Goal: Task Accomplishment & Management: Use online tool/utility

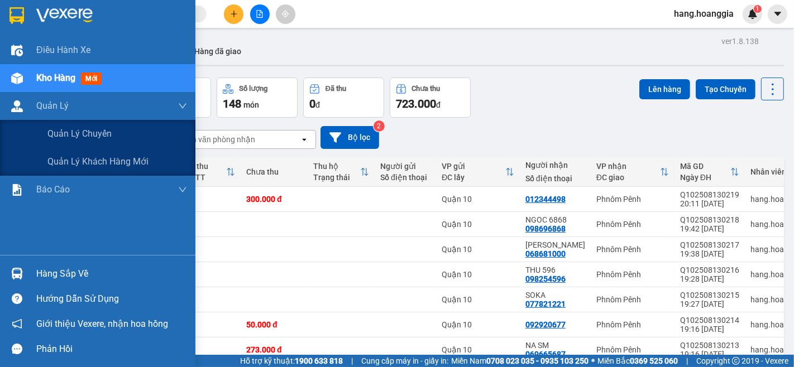
scroll to position [71, 0]
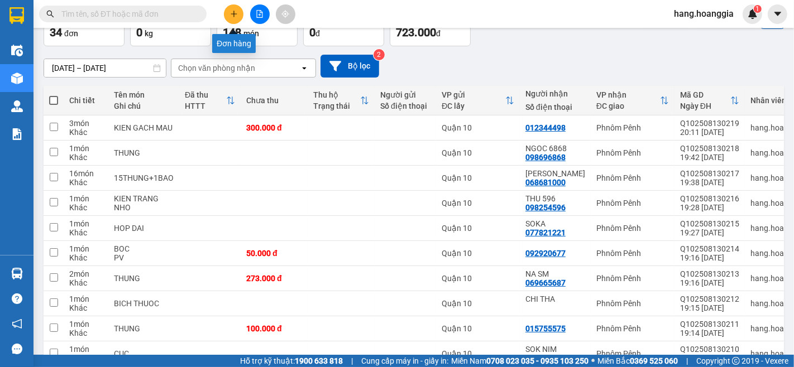
click at [234, 6] on button at bounding box center [234, 14] width 20 height 20
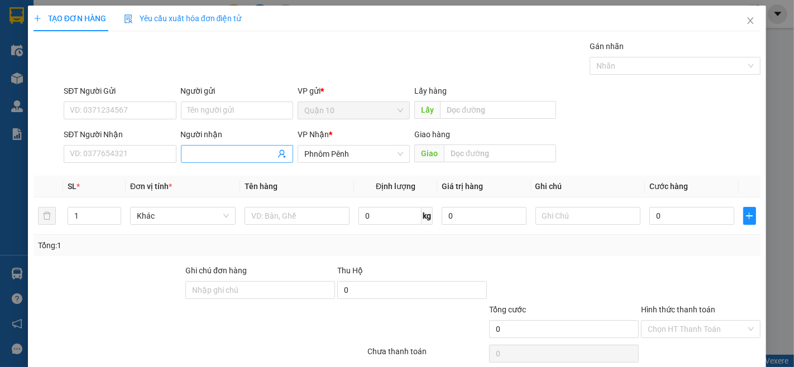
click at [193, 148] on input "Người nhận" at bounding box center [232, 154] width 88 height 12
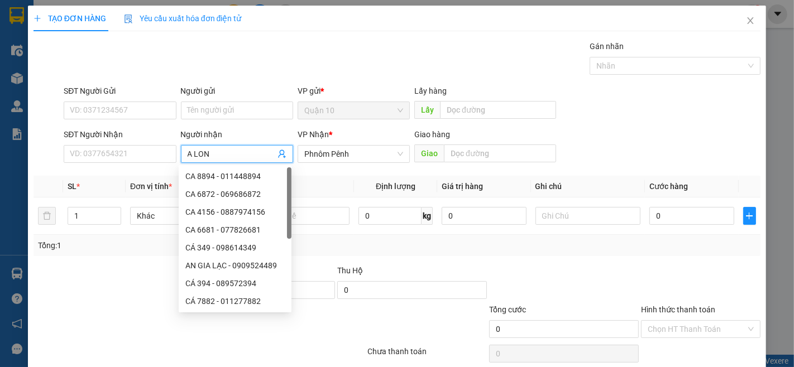
type input "A LONG"
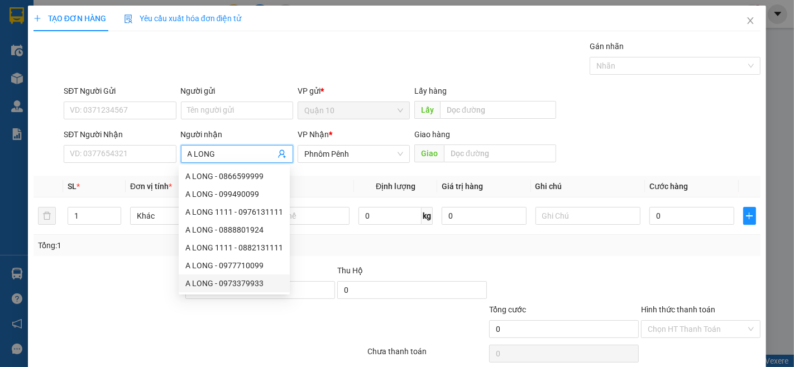
click at [276, 285] on div "A LONG - 0973379933" at bounding box center [234, 283] width 98 height 12
type input "0973379933"
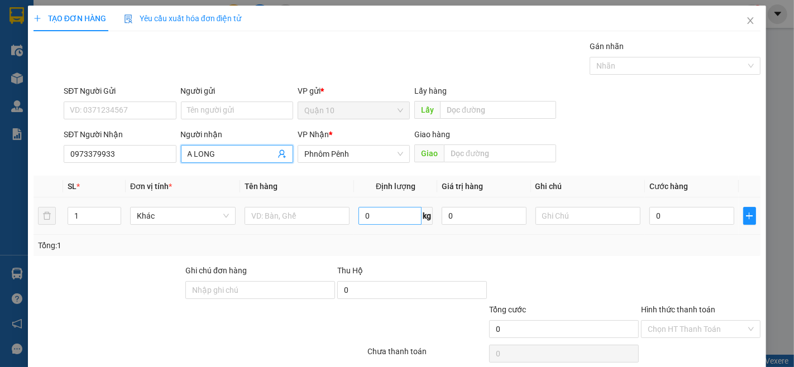
type input "A LONG"
click at [375, 219] on input "0" at bounding box center [389, 216] width 63 height 18
type input "76"
click at [657, 220] on input "0" at bounding box center [691, 216] width 84 height 18
click at [670, 215] on input "0" at bounding box center [691, 216] width 84 height 18
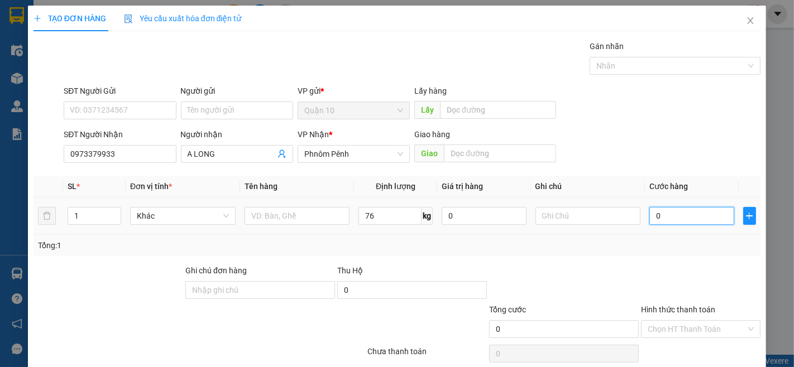
click at [650, 220] on input "0" at bounding box center [691, 216] width 84 height 18
click at [649, 214] on input "0" at bounding box center [691, 216] width 84 height 18
click at [678, 217] on input "0" at bounding box center [691, 216] width 84 height 18
type input "005"
type input "5"
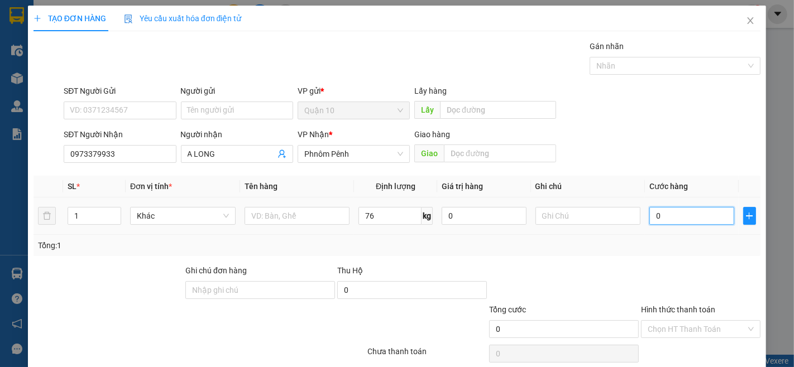
type input "5"
type input "005.500.554"
type input "5.500.554"
type input "00.550.055"
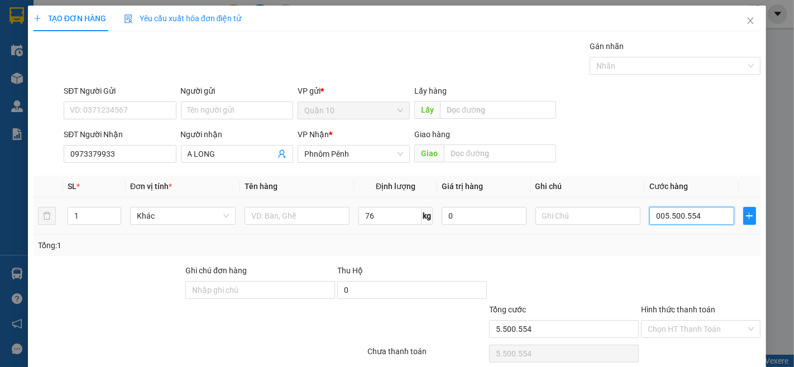
type input "550.055"
type input "0.055.005"
type input "55.005"
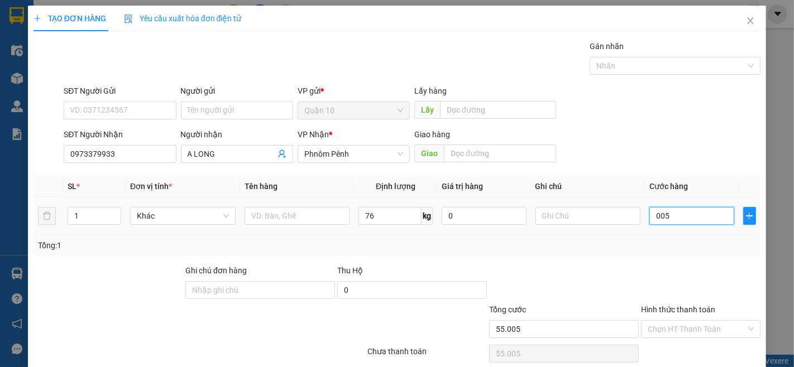
type input "00"
type input "0"
click at [649, 220] on input "0" at bounding box center [691, 216] width 84 height 18
type input "50"
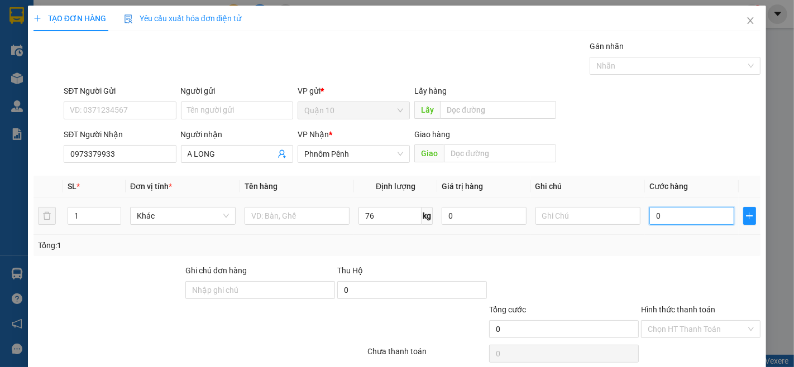
type input "50"
type input "540"
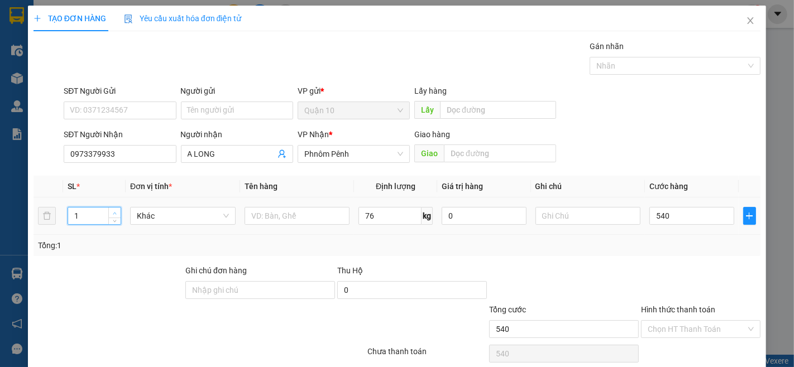
type input "540.000"
click at [113, 212] on icon "up" at bounding box center [115, 214] width 4 height 4
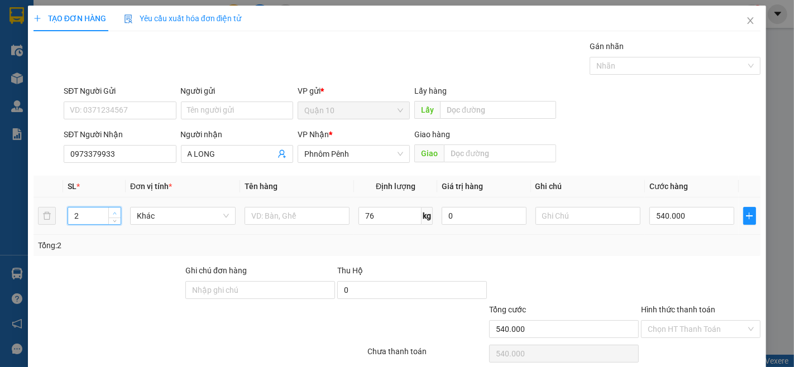
type input "3"
click at [113, 212] on icon "up" at bounding box center [115, 214] width 4 height 4
click at [293, 213] on input "text" at bounding box center [296, 216] width 105 height 18
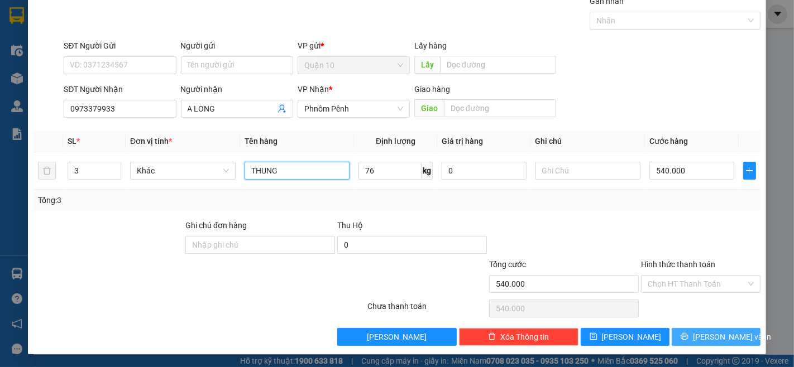
type input "THUNG"
drag, startPoint x: 698, startPoint y: 339, endPoint x: 678, endPoint y: 326, distance: 23.5
click at [682, 327] on div "Transit Pickup Surcharge Ids Transit Deliver Surcharge Ids Transit Deliver Surc…" at bounding box center [396, 170] width 727 height 351
click at [702, 324] on div "Transit Pickup Surcharge Ids Transit Deliver Surcharge Ids Transit Deliver Surc…" at bounding box center [396, 170] width 727 height 351
click at [694, 341] on button "[PERSON_NAME] và In" at bounding box center [715, 337] width 89 height 18
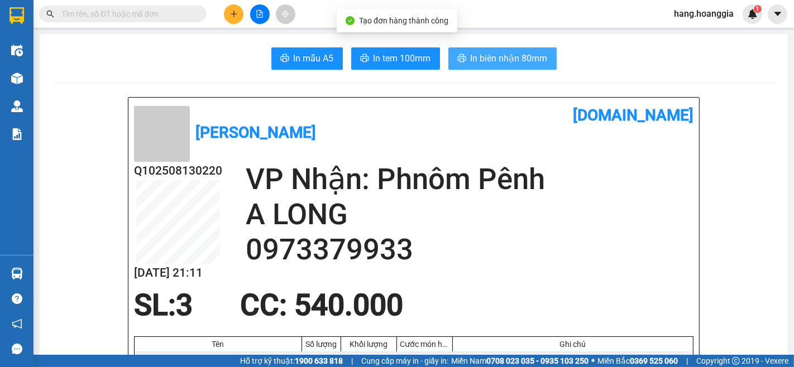
click at [528, 68] on button "In biên nhận 80mm" at bounding box center [502, 58] width 108 height 22
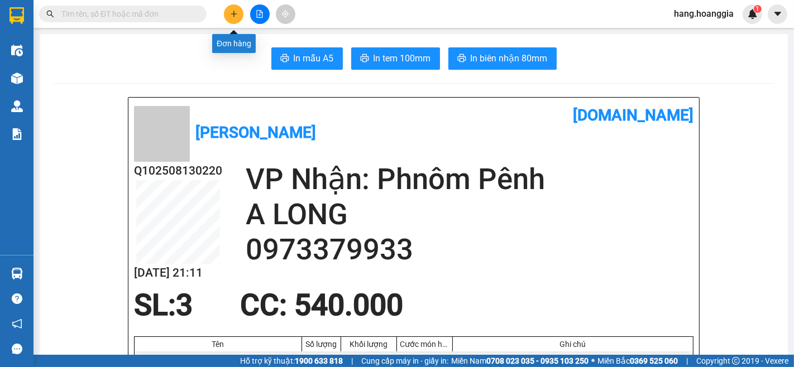
click at [233, 14] on icon "plus" at bounding box center [233, 13] width 6 height 1
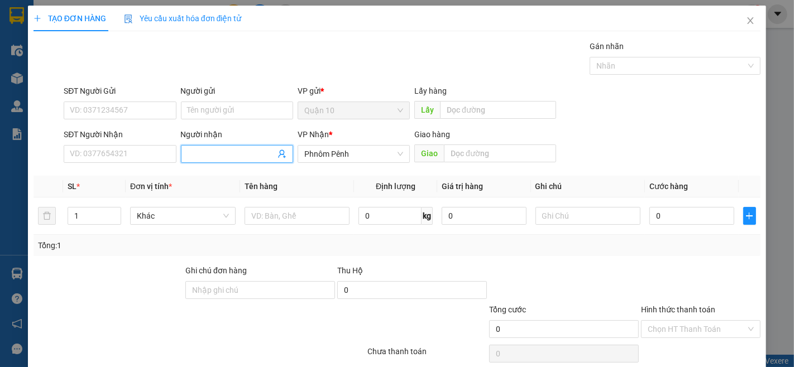
click at [239, 149] on input "Người nhận" at bounding box center [232, 154] width 88 height 12
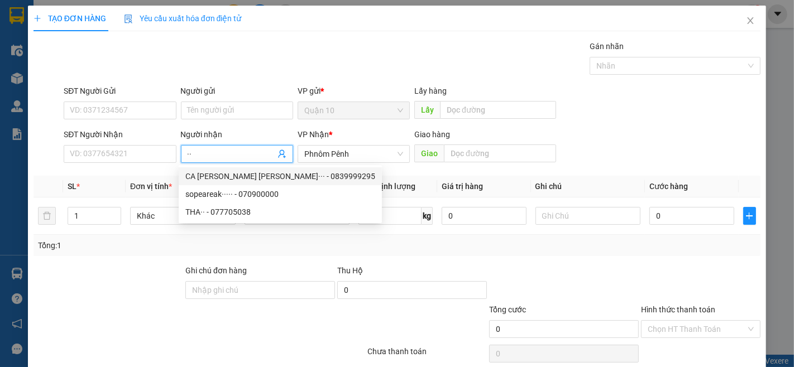
click at [229, 148] on input "··" at bounding box center [232, 154] width 88 height 12
type input "·"
drag, startPoint x: 203, startPoint y: 158, endPoint x: 199, endPoint y: 153, distance: 7.1
click at [203, 158] on input "··" at bounding box center [232, 154] width 88 height 12
type input "·"
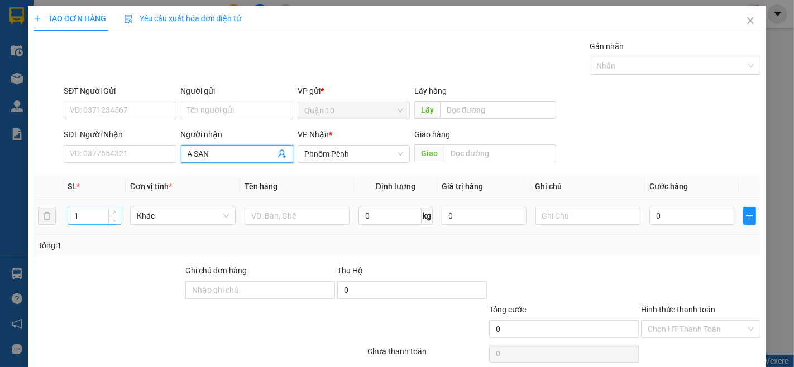
type input "A SAN"
click at [81, 222] on input "1" at bounding box center [94, 216] width 52 height 17
type input "8"
click at [286, 218] on input "text" at bounding box center [296, 216] width 105 height 18
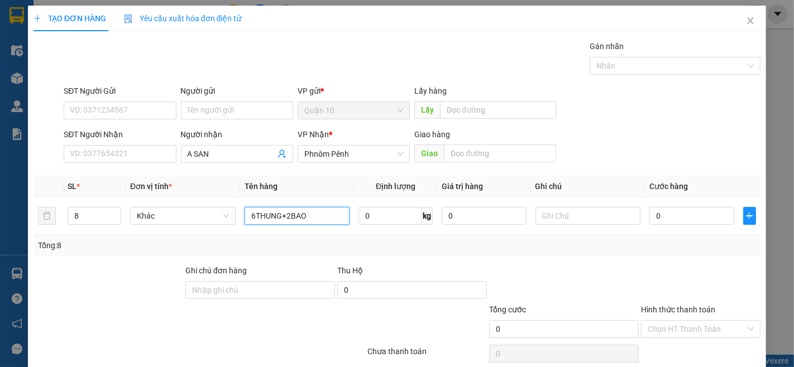
scroll to position [45, 0]
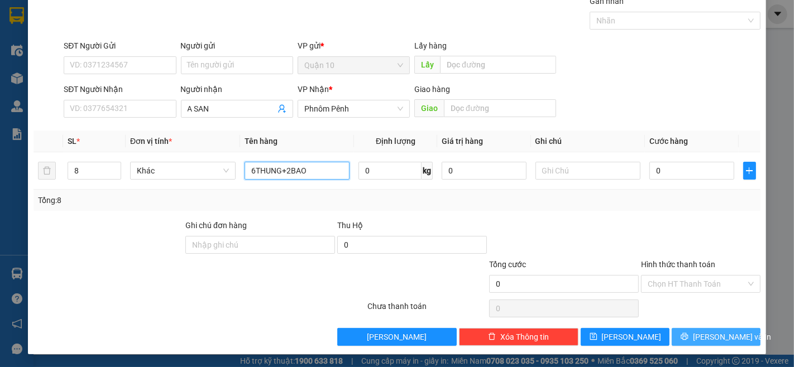
type input "6THUNG+2BAO"
drag, startPoint x: 690, startPoint y: 335, endPoint x: 687, endPoint y: 324, distance: 11.5
click at [690, 332] on button "[PERSON_NAME] và In" at bounding box center [715, 337] width 89 height 18
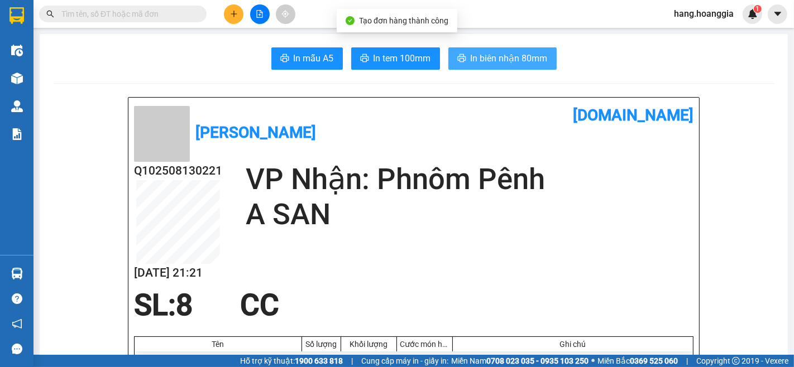
click at [470, 51] on button "In biên nhận 80mm" at bounding box center [502, 58] width 108 height 22
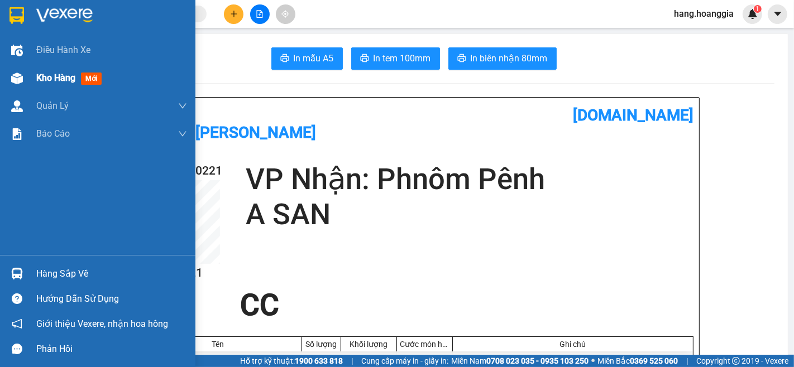
click at [15, 77] on img at bounding box center [17, 79] width 12 height 12
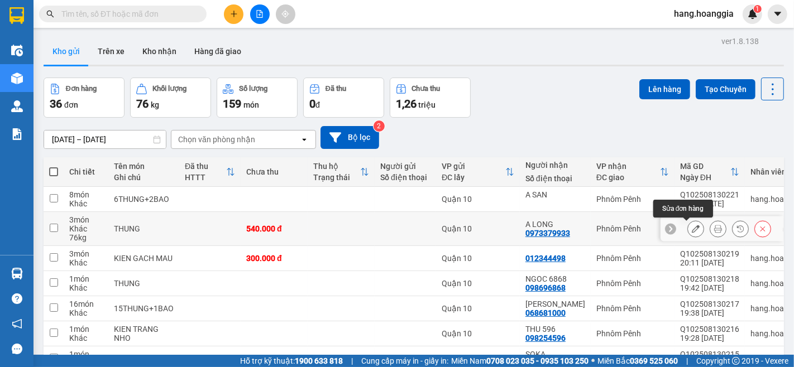
click at [691, 232] on icon at bounding box center [695, 229] width 8 height 8
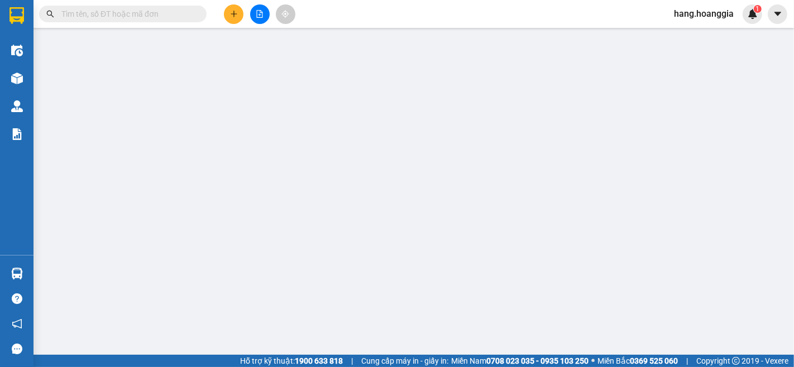
type input "0973379933"
type input "A LONG"
type input "540.000"
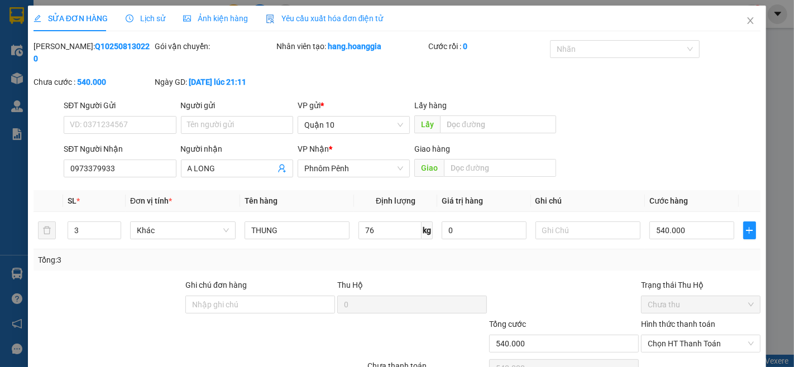
click at [661, 320] on label "Hình thức thanh toán" at bounding box center [678, 324] width 74 height 9
click at [661, 335] on input "Hình thức thanh toán" at bounding box center [696, 343] width 98 height 17
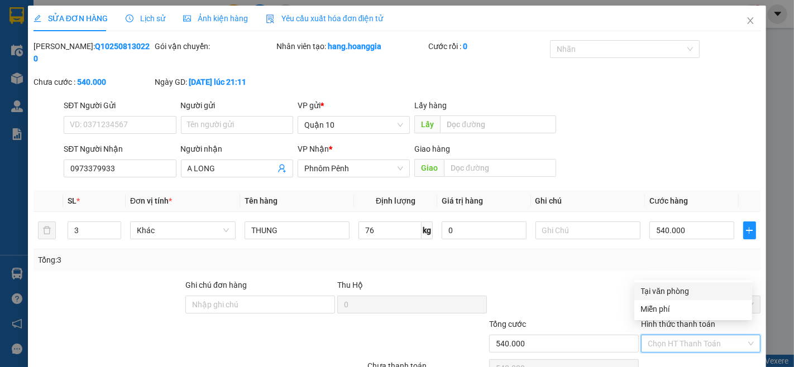
click at [656, 290] on div "Tại văn phòng" at bounding box center [693, 291] width 104 height 12
type input "0"
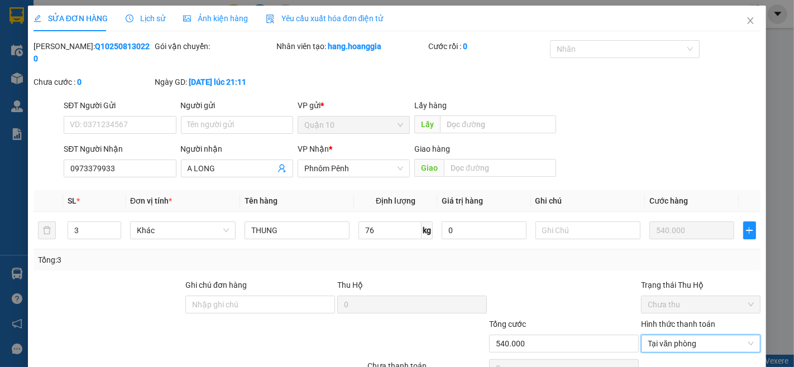
scroll to position [47, 0]
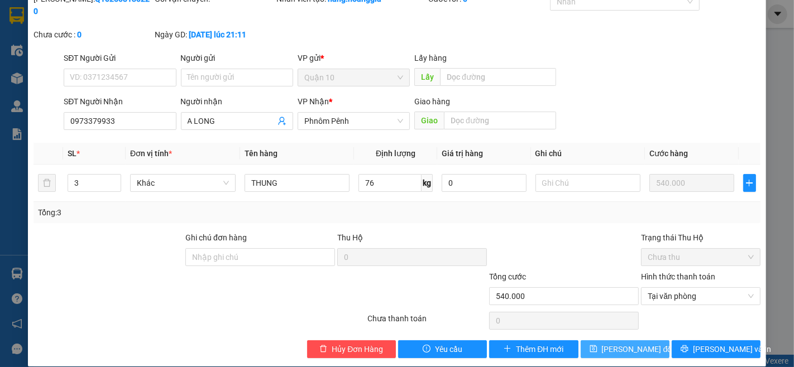
click at [623, 343] on span "[PERSON_NAME] đổi" at bounding box center [638, 349] width 72 height 12
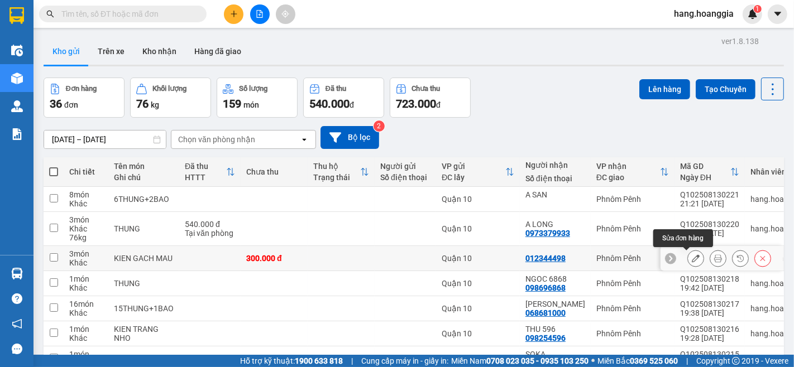
click at [691, 254] on icon at bounding box center [695, 258] width 8 height 8
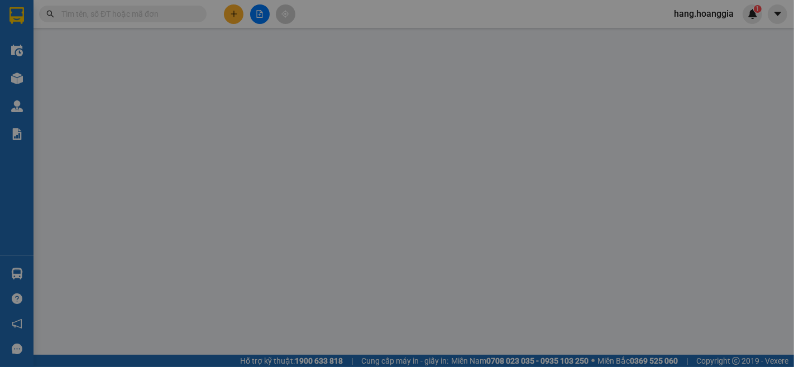
type input "012344498"
type input "300.000"
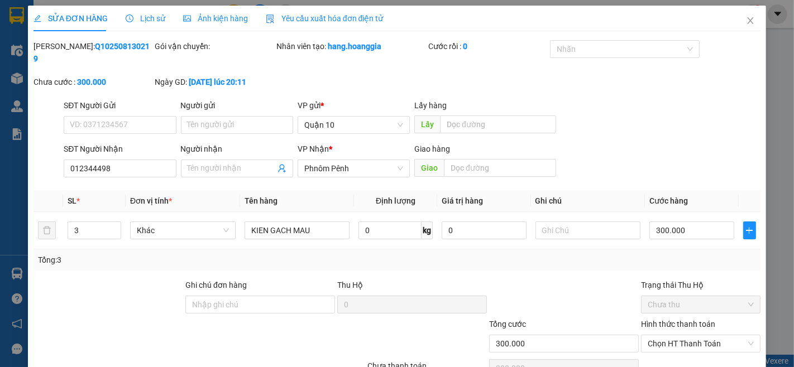
click at [659, 320] on label "Hình thức thanh toán" at bounding box center [678, 324] width 74 height 9
click at [659, 335] on input "Hình thức thanh toán" at bounding box center [696, 343] width 98 height 17
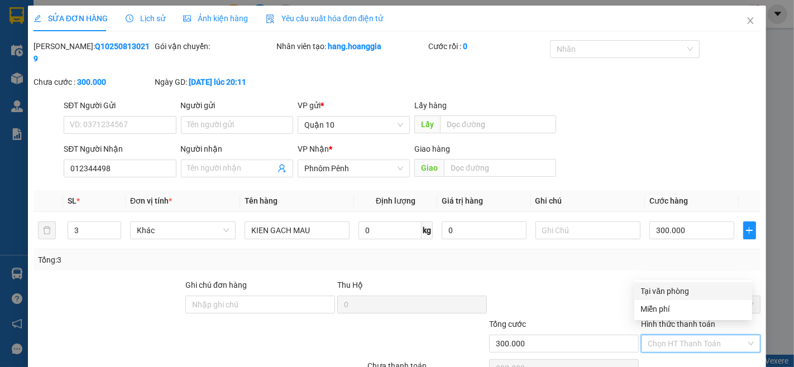
click at [664, 289] on div "Tại văn phòng" at bounding box center [693, 291] width 104 height 12
type input "0"
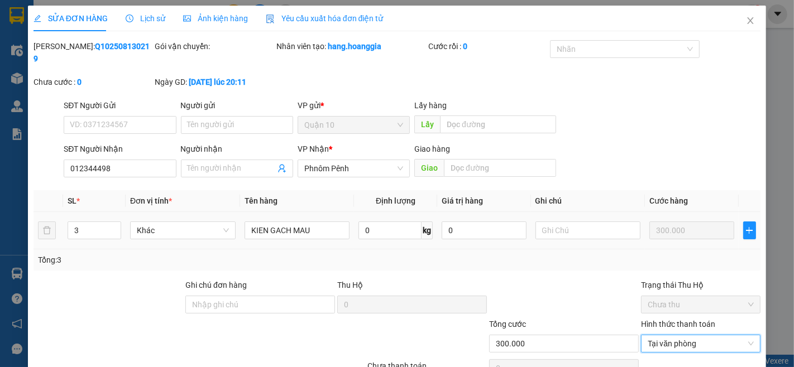
scroll to position [47, 0]
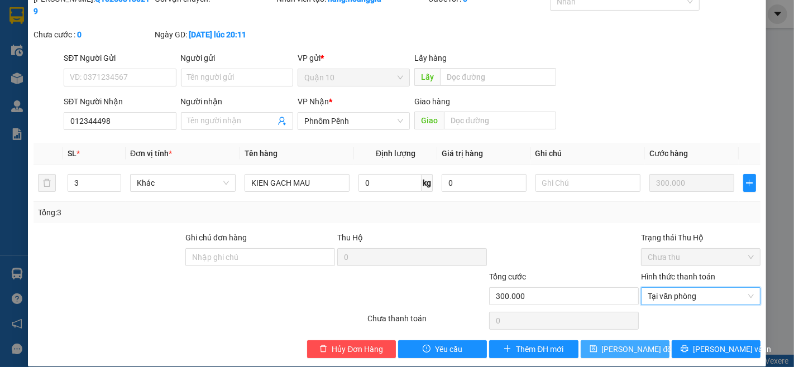
drag, startPoint x: 642, startPoint y: 333, endPoint x: 635, endPoint y: 333, distance: 7.3
click at [639, 343] on span "[PERSON_NAME] đổi" at bounding box center [638, 349] width 72 height 12
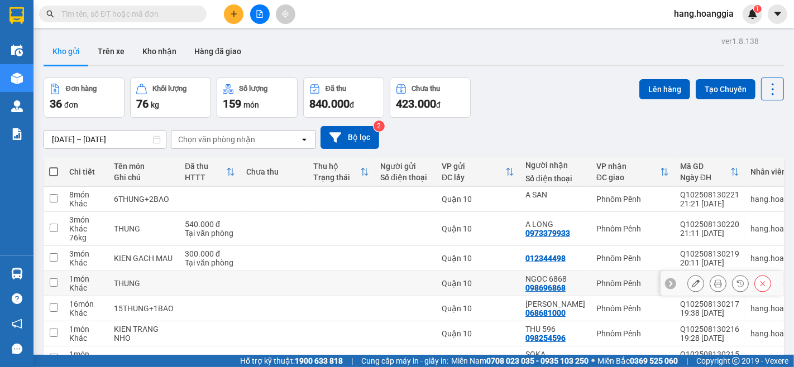
scroll to position [124, 0]
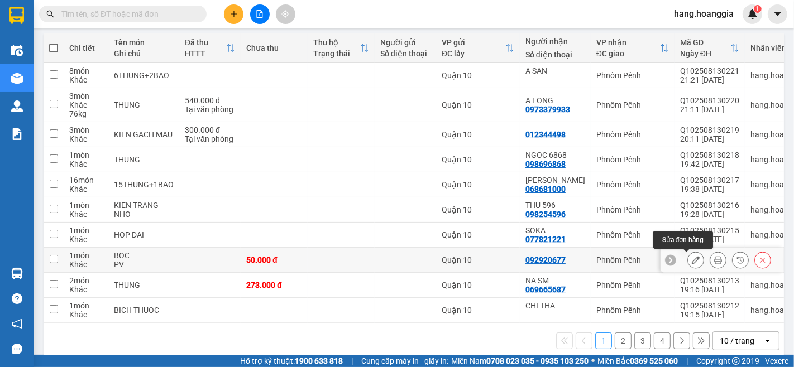
click at [691, 261] on icon at bounding box center [695, 260] width 8 height 8
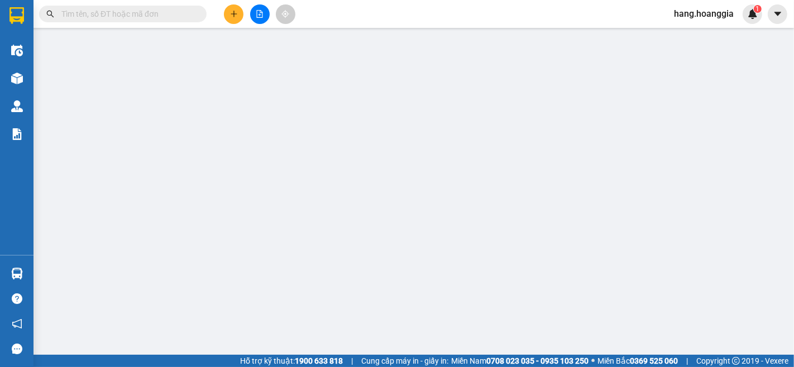
type input "092920677"
type input "50.000"
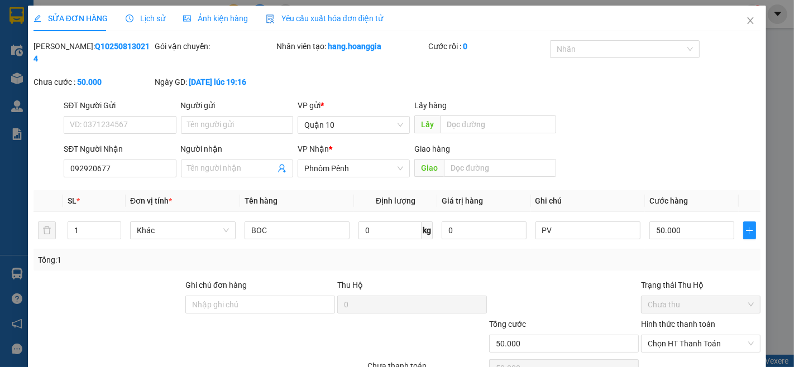
click at [657, 320] on label "Hình thức thanh toán" at bounding box center [678, 324] width 74 height 9
click at [657, 335] on input "Hình thức thanh toán" at bounding box center [696, 343] width 98 height 17
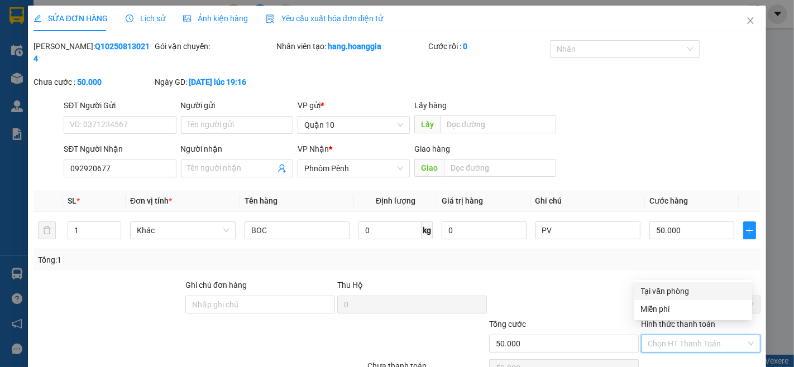
click at [657, 292] on div "Tại văn phòng" at bounding box center [693, 291] width 104 height 12
type input "0"
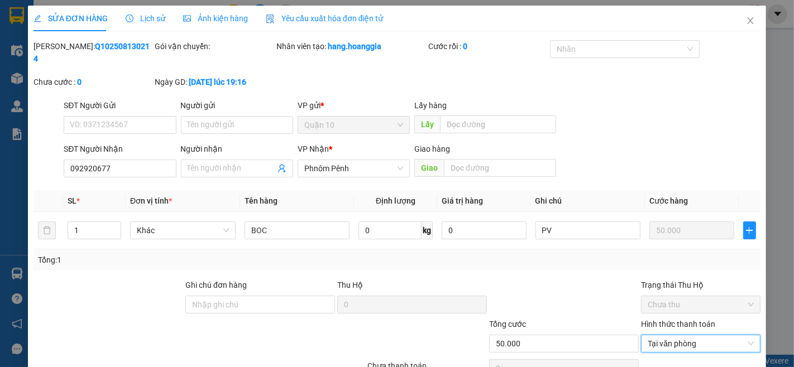
scroll to position [47, 0]
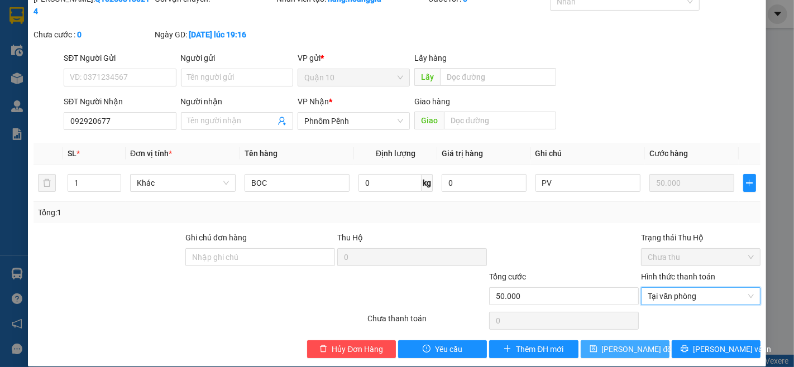
click at [620, 343] on span "[PERSON_NAME] đổi" at bounding box center [638, 349] width 72 height 12
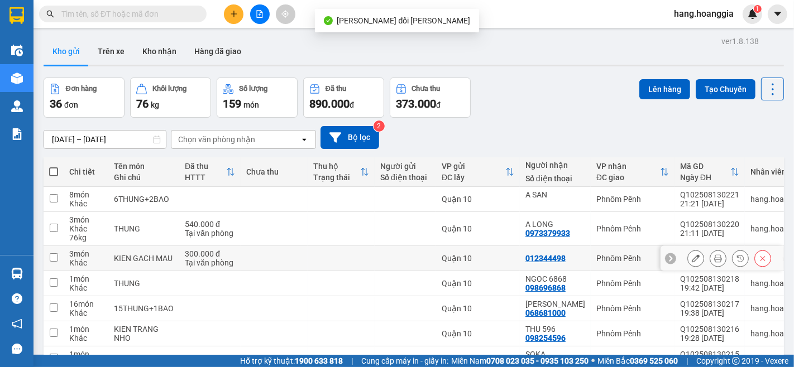
scroll to position [142, 0]
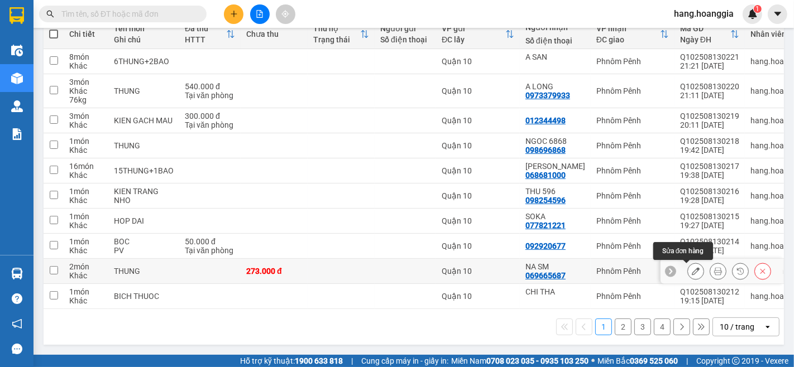
click at [691, 270] on icon at bounding box center [695, 271] width 8 height 8
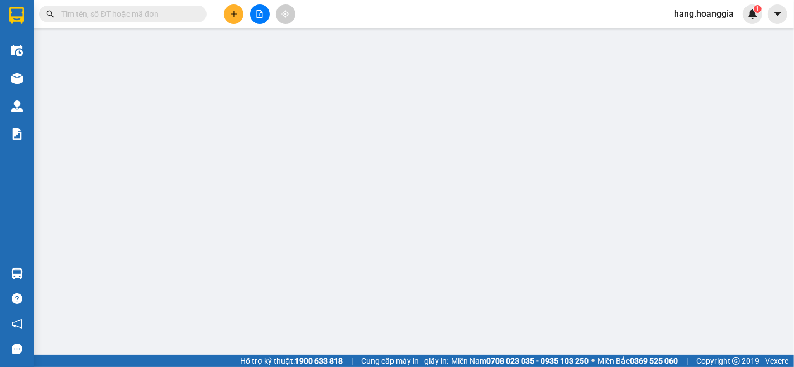
type input "069665687"
type input "NA SM"
type input "273.000"
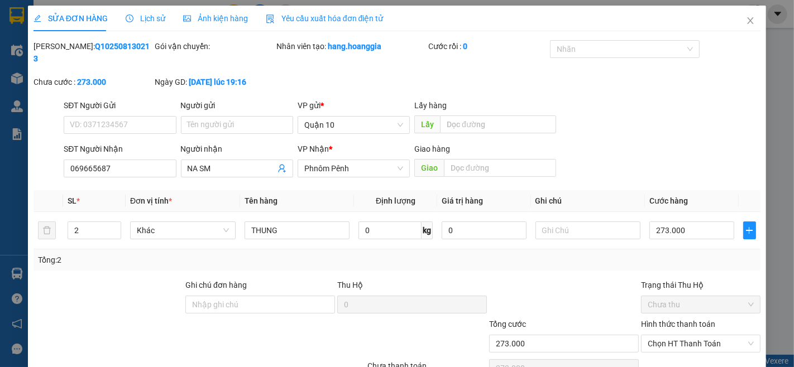
click at [651, 320] on label "Hình thức thanh toán" at bounding box center [678, 324] width 74 height 9
click at [651, 335] on input "Hình thức thanh toán" at bounding box center [696, 343] width 98 height 17
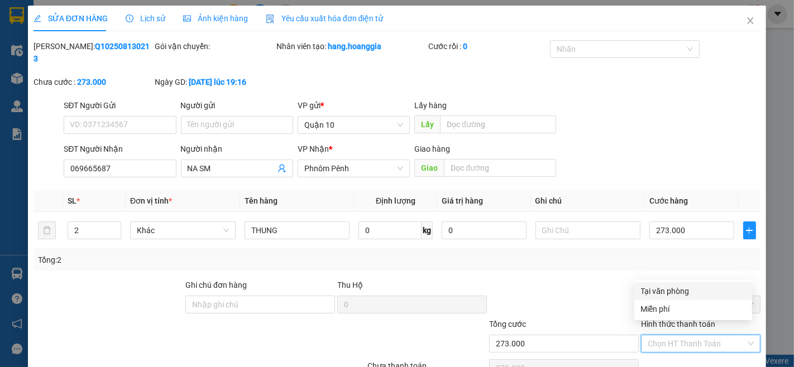
click at [651, 294] on div "Tại văn phòng" at bounding box center [693, 291] width 104 height 12
type input "0"
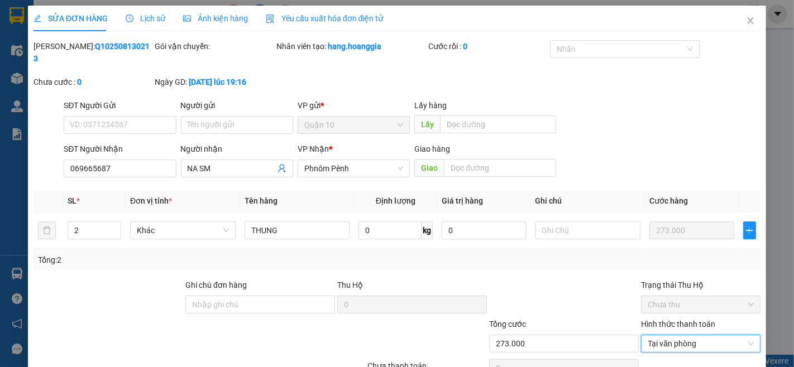
scroll to position [47, 0]
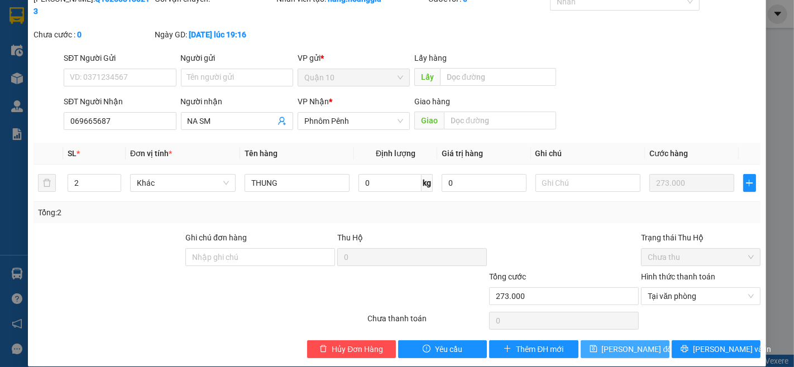
click at [618, 343] on span "[PERSON_NAME] đổi" at bounding box center [638, 349] width 72 height 12
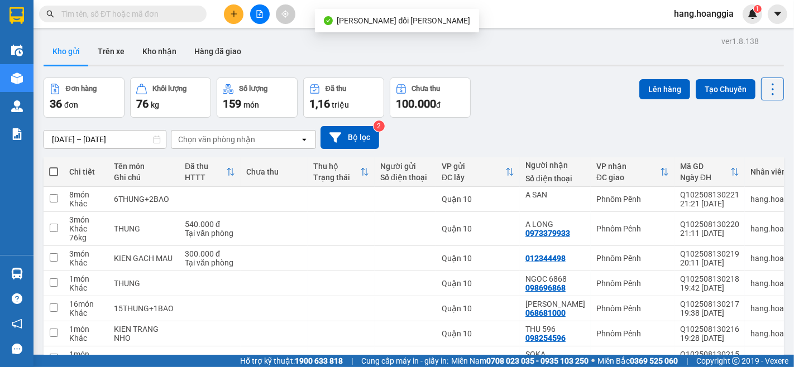
scroll to position [124, 0]
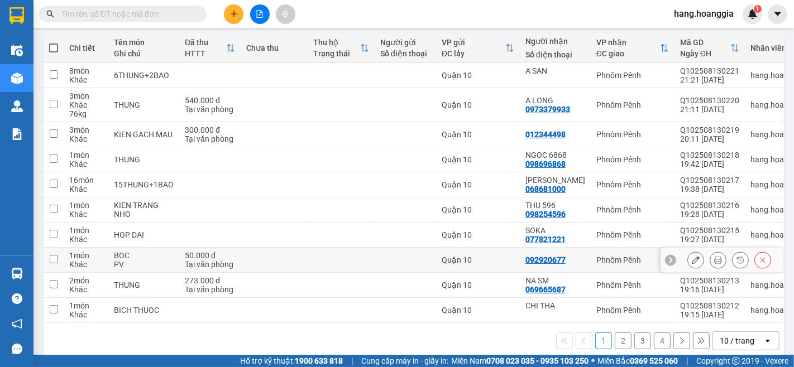
click at [53, 258] on input "checkbox" at bounding box center [54, 259] width 8 height 8
checkbox input "true"
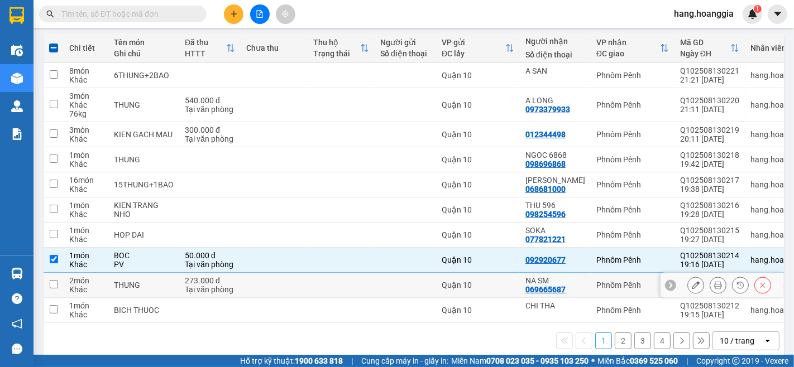
click at [51, 284] on input "checkbox" at bounding box center [54, 284] width 8 height 8
checkbox input "true"
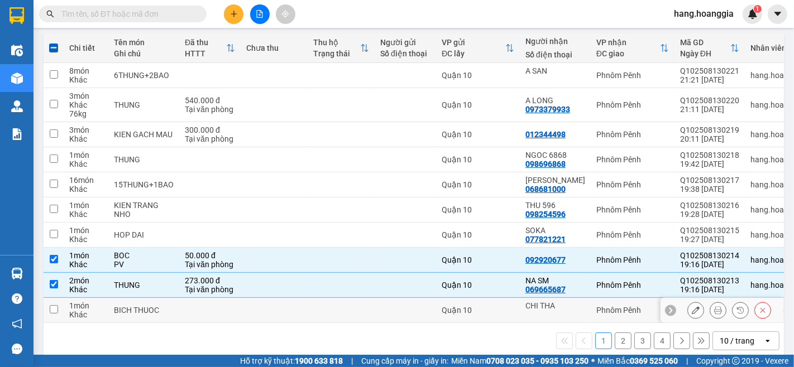
click at [51, 309] on input "checkbox" at bounding box center [54, 309] width 8 height 8
checkbox input "true"
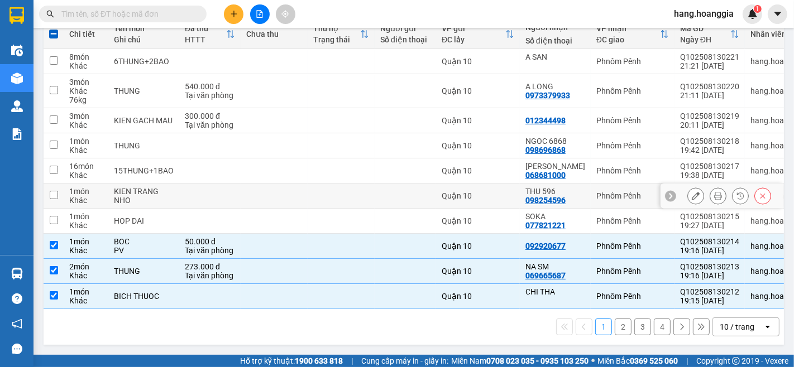
scroll to position [18, 0]
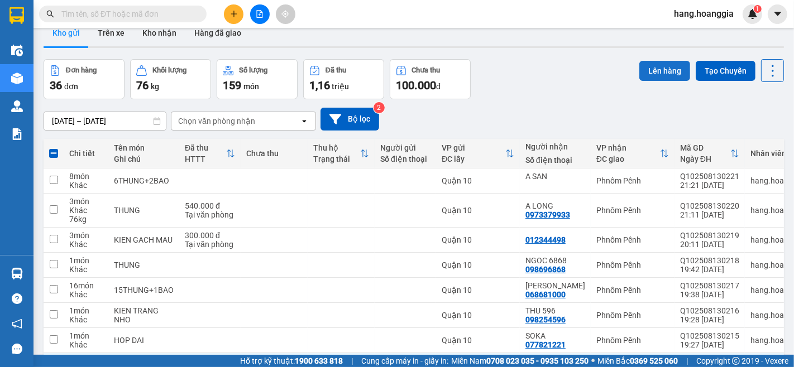
click at [656, 65] on button "Lên hàng" at bounding box center [664, 71] width 51 height 20
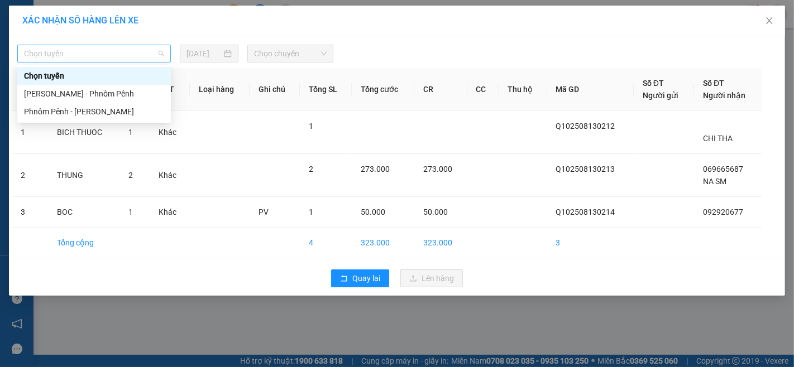
click at [101, 54] on span "Chọn tuyến" at bounding box center [94, 53] width 140 height 17
click at [90, 92] on div "[PERSON_NAME] - Phnôm Pênh" at bounding box center [94, 94] width 140 height 12
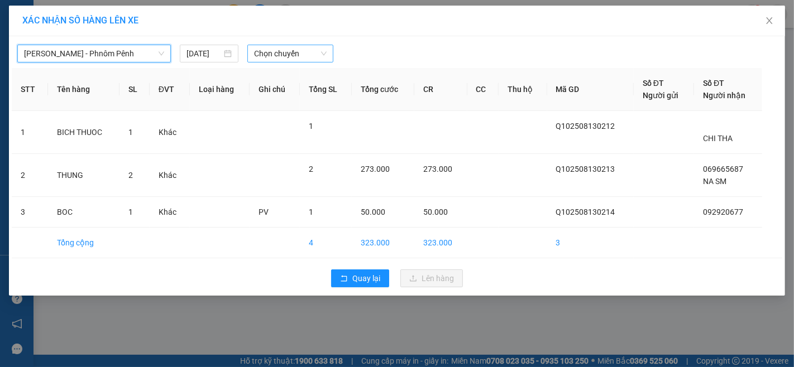
click at [286, 56] on span "Chọn chuyến" at bounding box center [290, 53] width 73 height 17
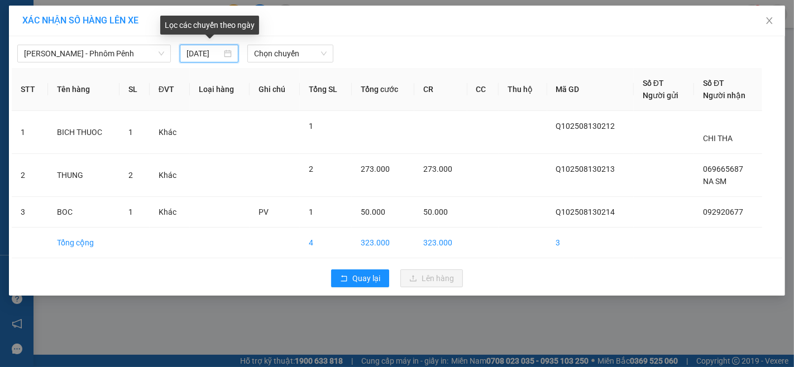
drag, startPoint x: 199, startPoint y: 50, endPoint x: 190, endPoint y: 65, distance: 17.5
click at [195, 55] on input "[DATE]" at bounding box center [203, 53] width 35 height 12
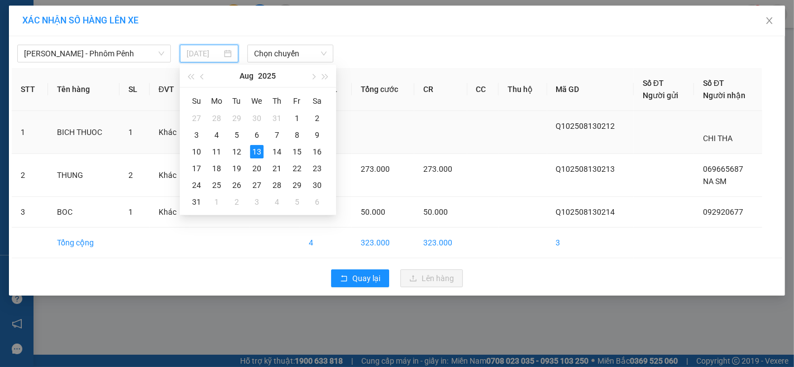
click at [275, 151] on div "14" at bounding box center [276, 151] width 13 height 13
type input "[DATE]"
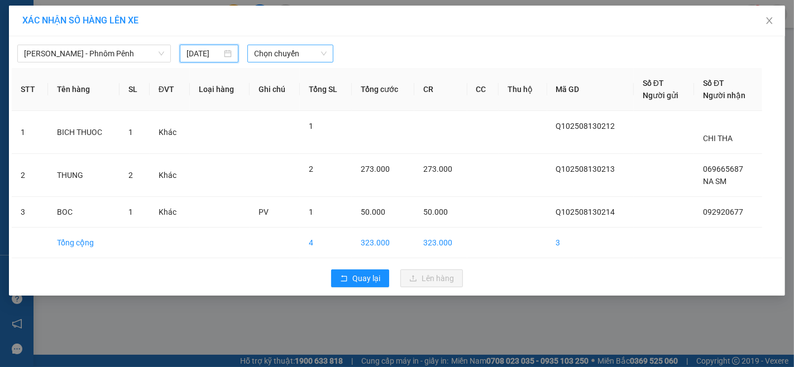
click at [275, 58] on span "Chọn chuyến" at bounding box center [290, 53] width 73 height 17
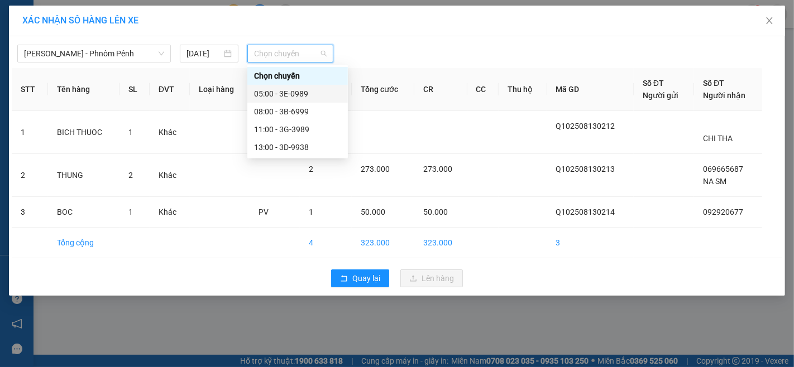
click at [298, 94] on div "05:00 - 3E-0989" at bounding box center [297, 94] width 87 height 12
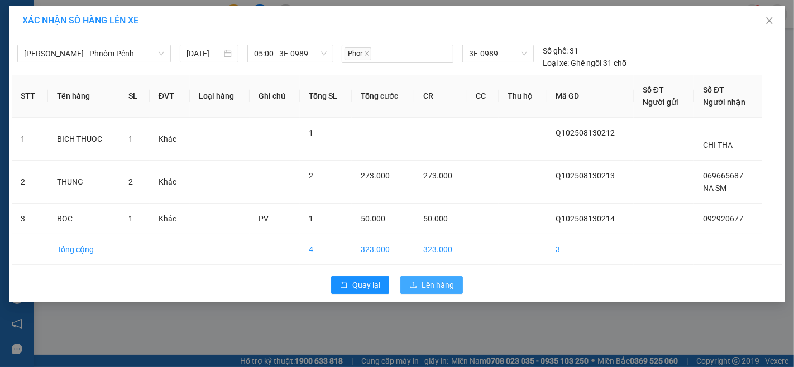
drag, startPoint x: 444, startPoint y: 281, endPoint x: 429, endPoint y: 287, distance: 16.3
click at [435, 284] on span "Lên hàng" at bounding box center [437, 285] width 32 height 12
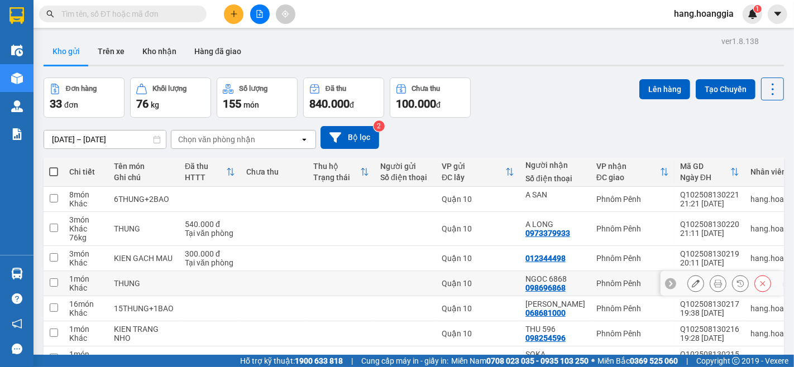
scroll to position [124, 0]
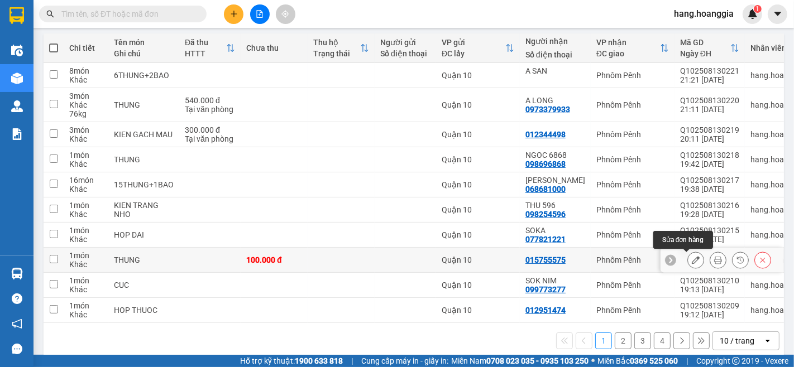
click at [691, 259] on icon at bounding box center [695, 260] width 8 height 8
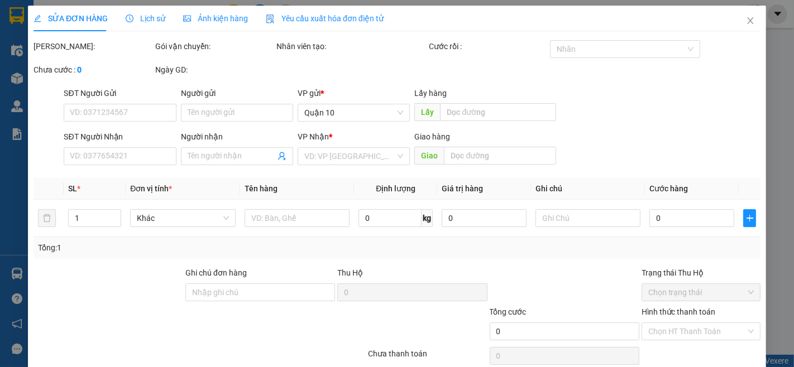
type input "015755575"
type input "100.000"
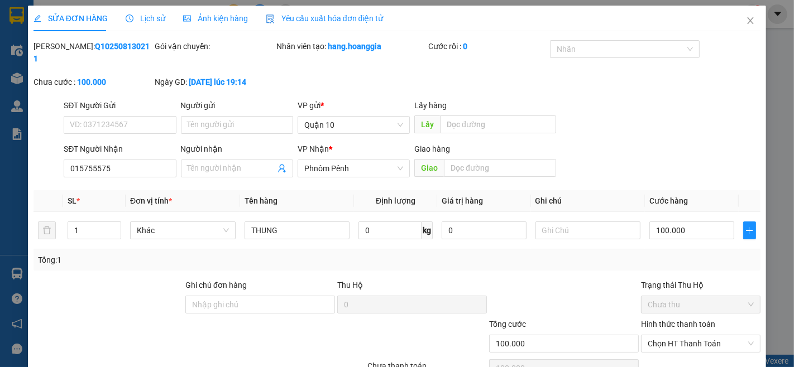
click at [670, 320] on label "Hình thức thanh toán" at bounding box center [678, 324] width 74 height 9
click at [670, 335] on input "Hình thức thanh toán" at bounding box center [696, 343] width 98 height 17
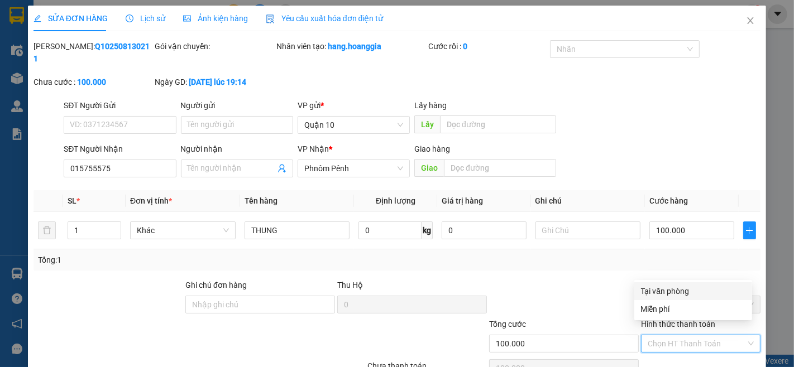
click at [657, 288] on div "Tại văn phòng" at bounding box center [693, 291] width 104 height 12
type input "0"
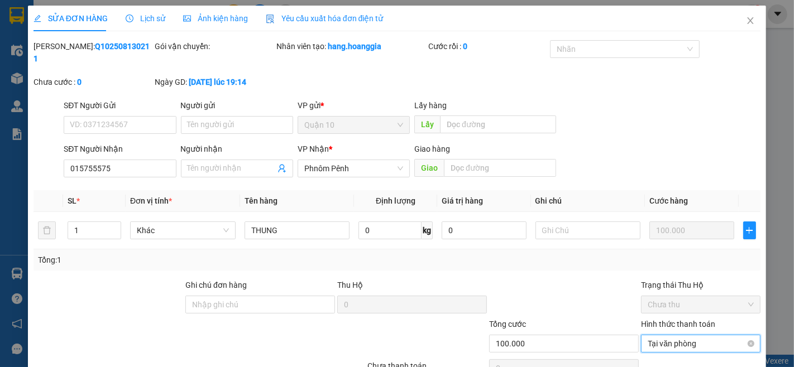
scroll to position [47, 0]
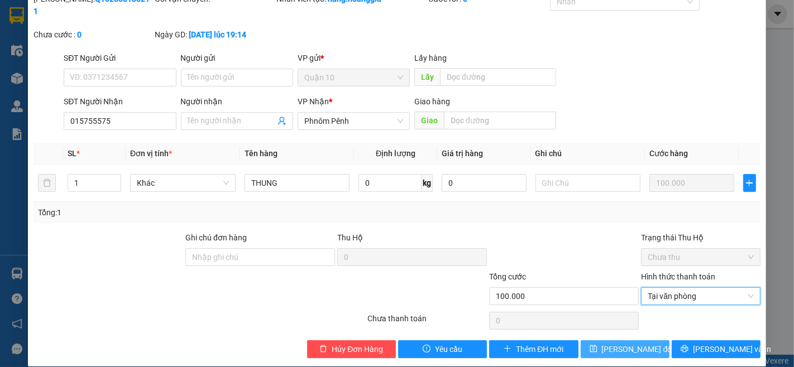
click at [633, 343] on span "[PERSON_NAME] đổi" at bounding box center [638, 349] width 72 height 12
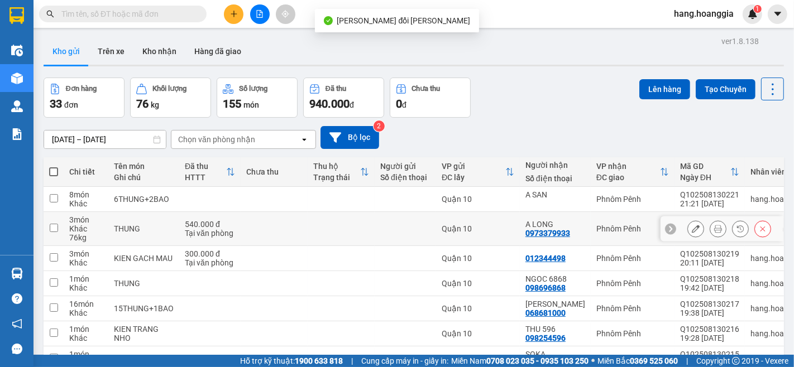
scroll to position [142, 0]
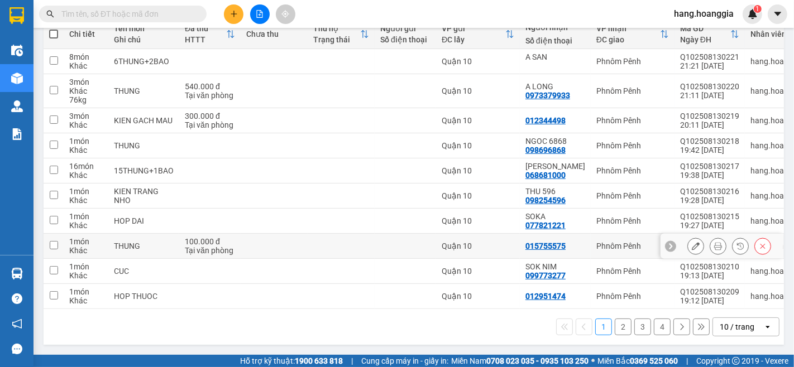
click at [54, 241] on input "checkbox" at bounding box center [54, 245] width 8 height 8
checkbox input "true"
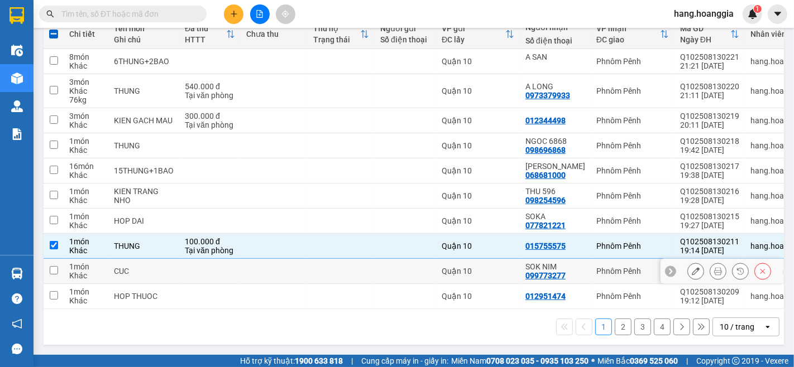
click at [54, 281] on tbody "8 món Khác 6THUNG+2BAO Quận 10 A SAN Phnôm Pênh Q102508130221 21:21 [DATE] hang…" at bounding box center [427, 179] width 766 height 260
drag, startPoint x: 56, startPoint y: 270, endPoint x: 55, endPoint y: 284, distance: 14.0
click at [55, 276] on td at bounding box center [54, 271] width 20 height 25
checkbox input "true"
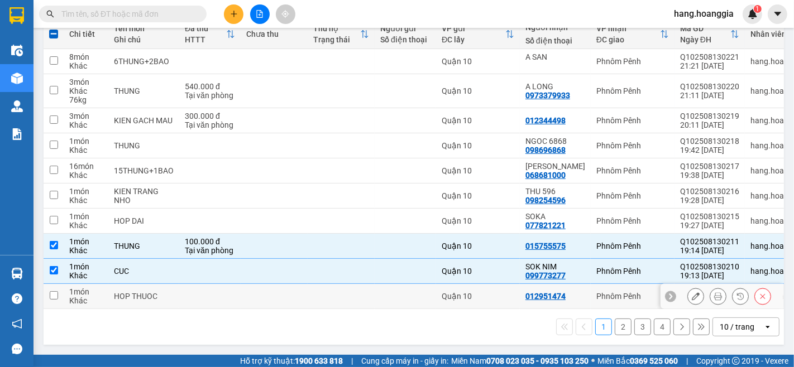
drag, startPoint x: 50, startPoint y: 291, endPoint x: 61, endPoint y: 298, distance: 13.0
click at [57, 297] on td at bounding box center [54, 296] width 20 height 25
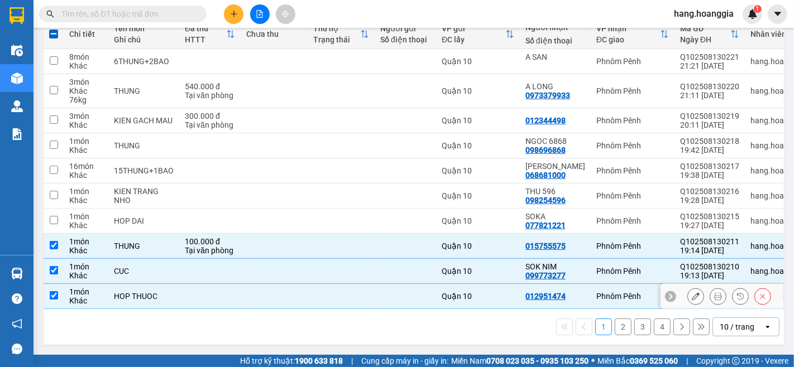
checkbox input "true"
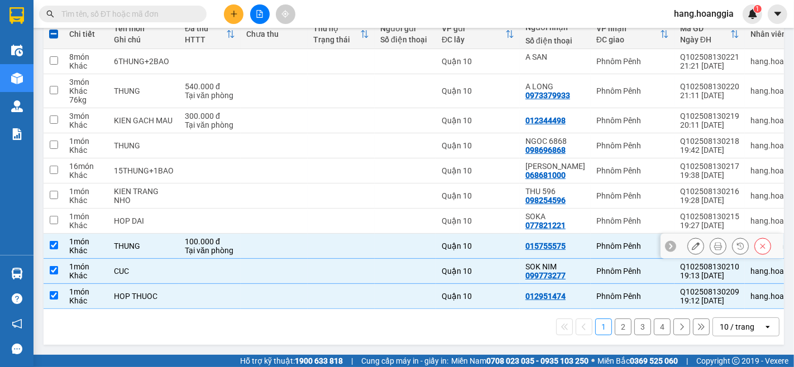
drag, startPoint x: 454, startPoint y: 235, endPoint x: 477, endPoint y: 198, distance: 43.4
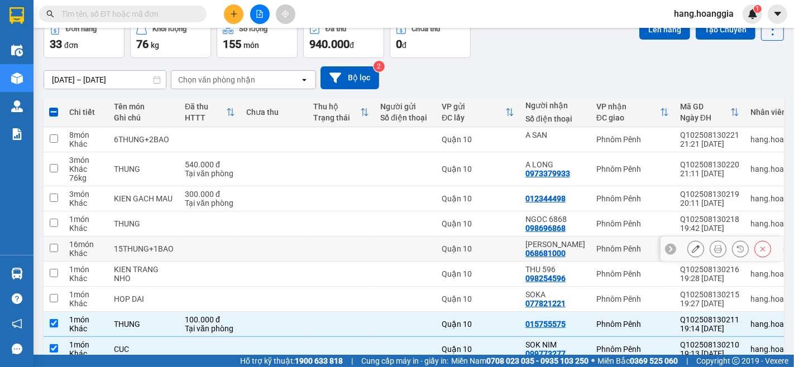
scroll to position [0, 0]
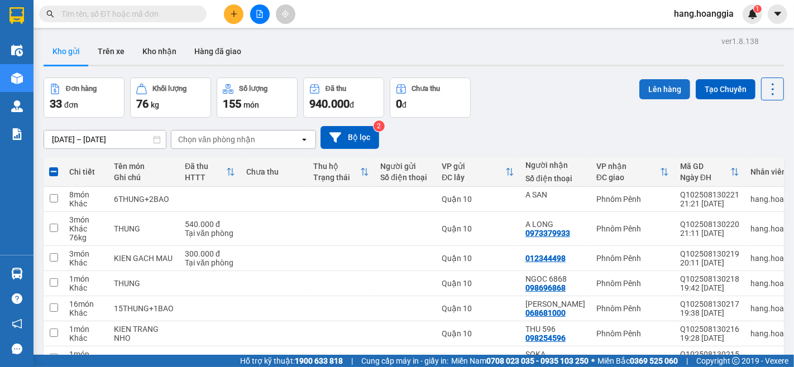
click at [651, 87] on button "Lên hàng" at bounding box center [664, 89] width 51 height 20
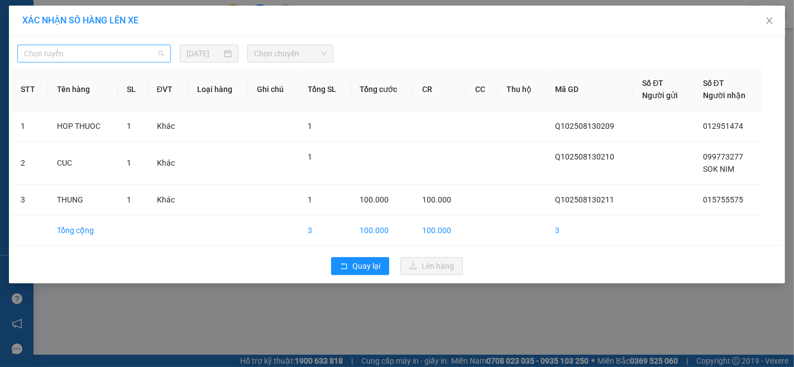
drag, startPoint x: 98, startPoint y: 54, endPoint x: 111, endPoint y: 51, distance: 12.6
click at [98, 53] on span "Chọn tuyến" at bounding box center [94, 53] width 140 height 17
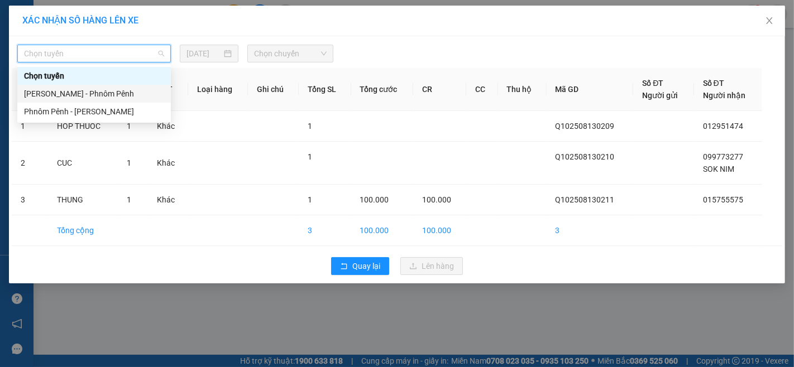
drag, startPoint x: 79, startPoint y: 90, endPoint x: 145, endPoint y: 88, distance: 66.4
click at [100, 90] on div "[PERSON_NAME] - Phnôm Pênh" at bounding box center [94, 94] width 140 height 12
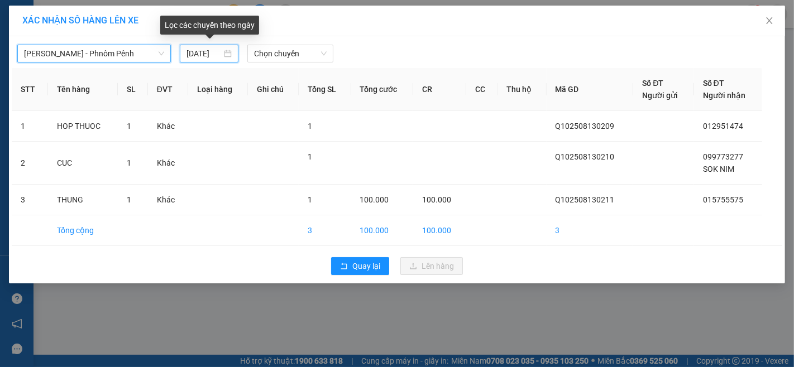
click at [200, 47] on input "[DATE]" at bounding box center [203, 53] width 35 height 12
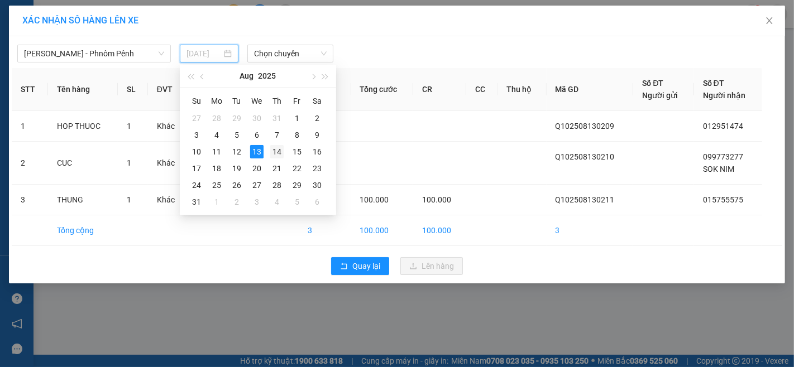
click at [277, 151] on div "14" at bounding box center [276, 151] width 13 height 13
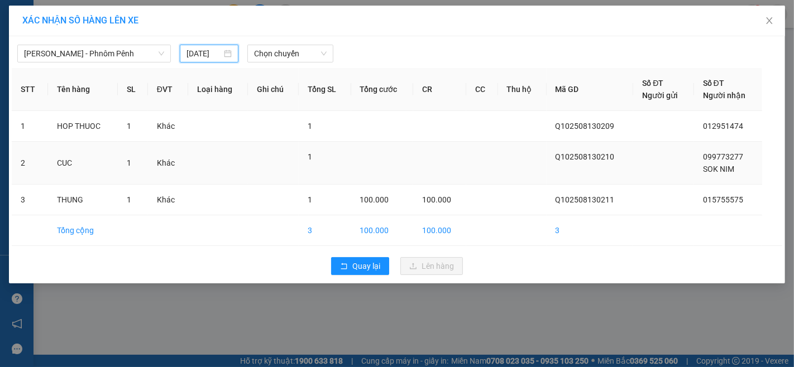
type input "[DATE]"
click at [275, 52] on span "Chọn chuyến" at bounding box center [290, 53] width 73 height 17
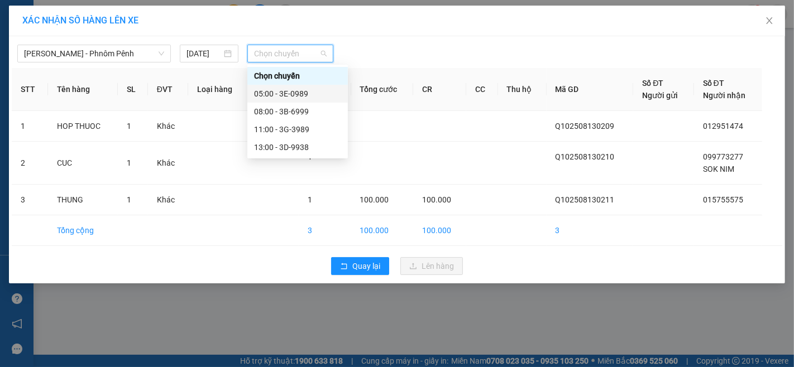
click at [291, 94] on div "05:00 - 3E-0989" at bounding box center [297, 94] width 87 height 12
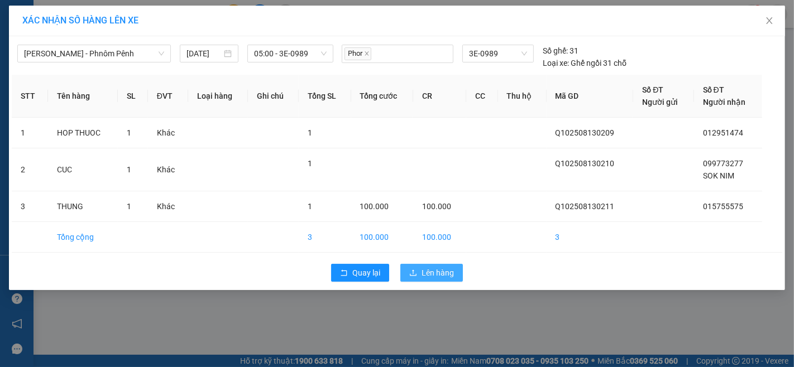
click at [443, 269] on span "Lên hàng" at bounding box center [437, 273] width 32 height 12
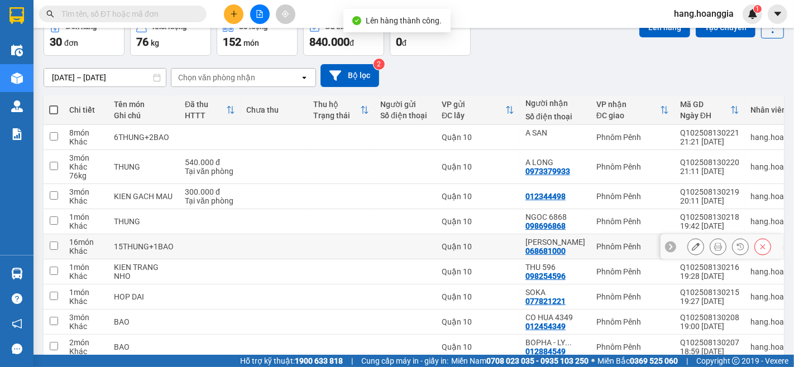
scroll to position [142, 0]
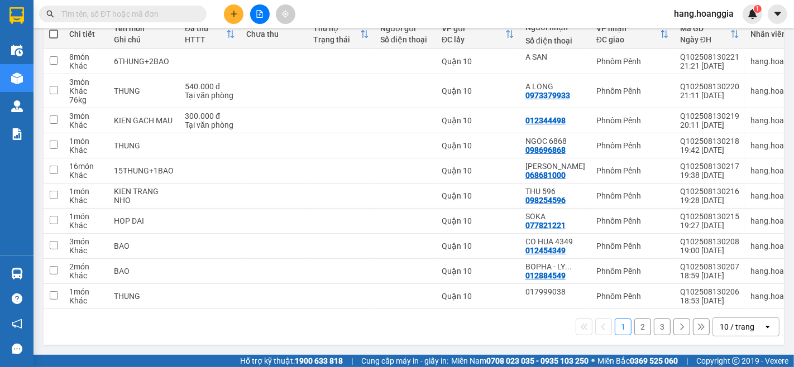
drag, startPoint x: 652, startPoint y: 328, endPoint x: 643, endPoint y: 328, distance: 8.4
click at [654, 328] on button "3" at bounding box center [662, 327] width 17 height 17
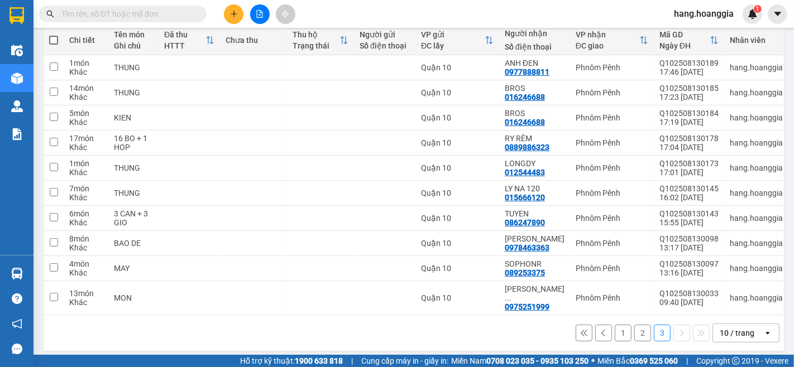
scroll to position [134, 0]
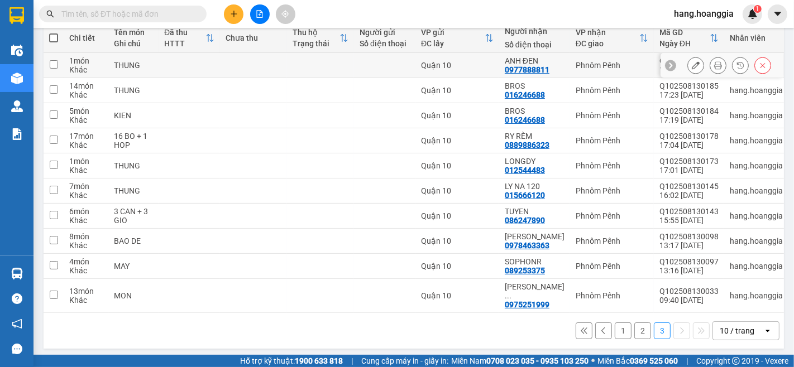
click at [54, 62] on input "checkbox" at bounding box center [54, 64] width 8 height 8
checkbox input "true"
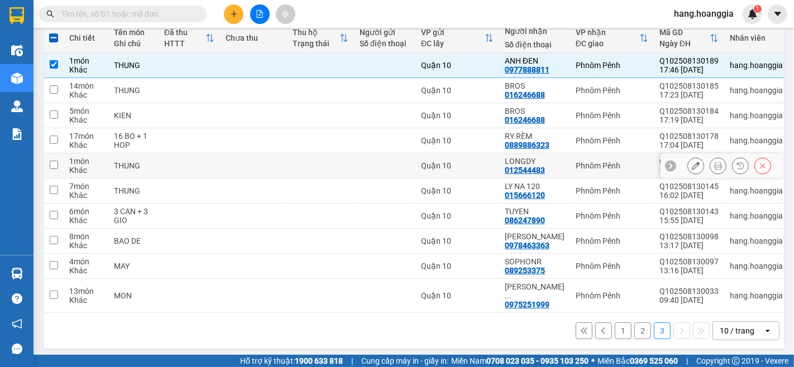
click at [52, 166] on input "checkbox" at bounding box center [54, 165] width 8 height 8
checkbox input "true"
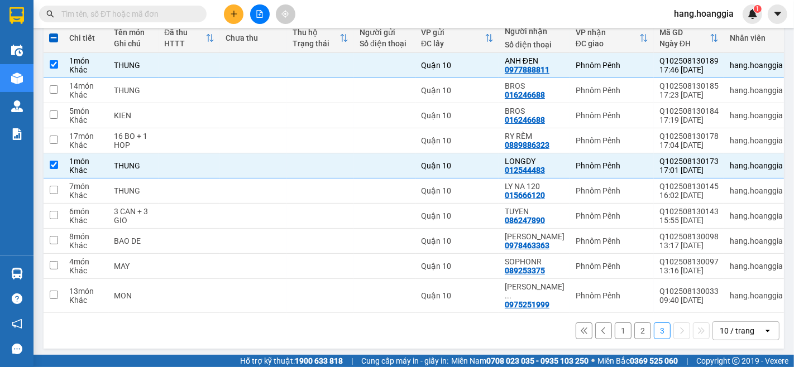
drag, startPoint x: 604, startPoint y: 335, endPoint x: 593, endPoint y: 314, distance: 23.2
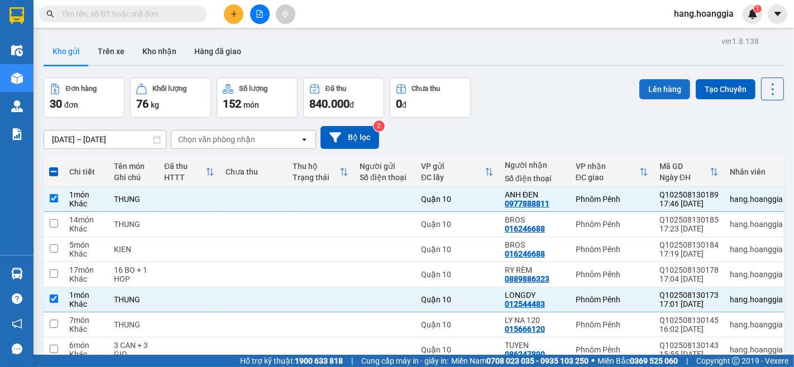
click at [651, 84] on button "Lên hàng" at bounding box center [664, 89] width 51 height 20
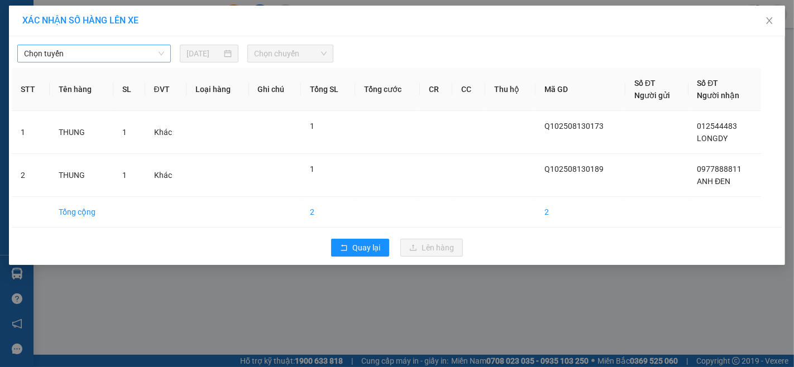
click at [79, 51] on span "Chọn tuyến" at bounding box center [94, 53] width 140 height 17
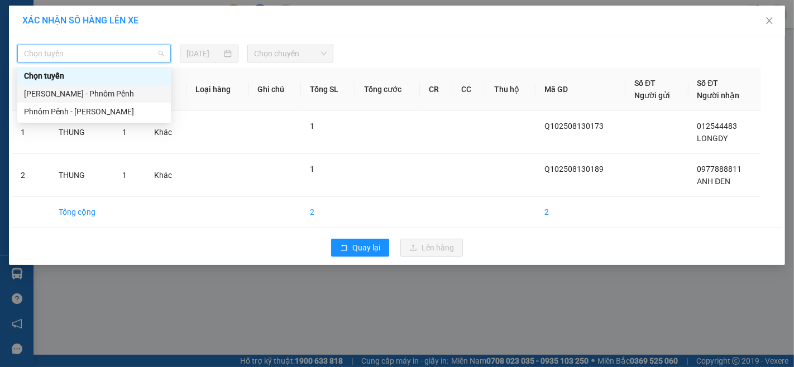
click at [85, 89] on div "[PERSON_NAME] - Phnôm Pênh" at bounding box center [94, 94] width 140 height 12
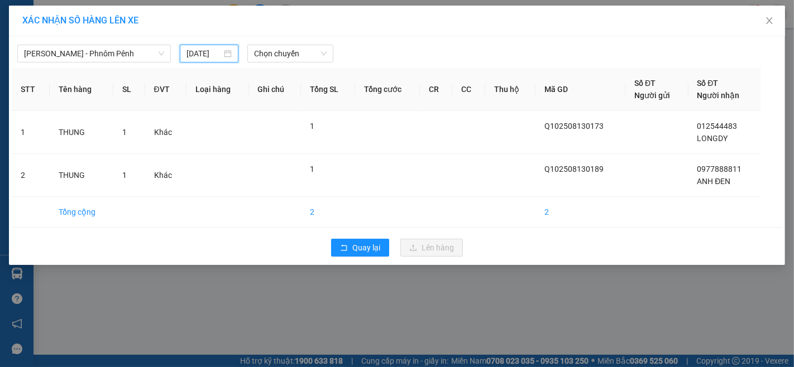
click at [207, 54] on input "[DATE]" at bounding box center [203, 53] width 35 height 12
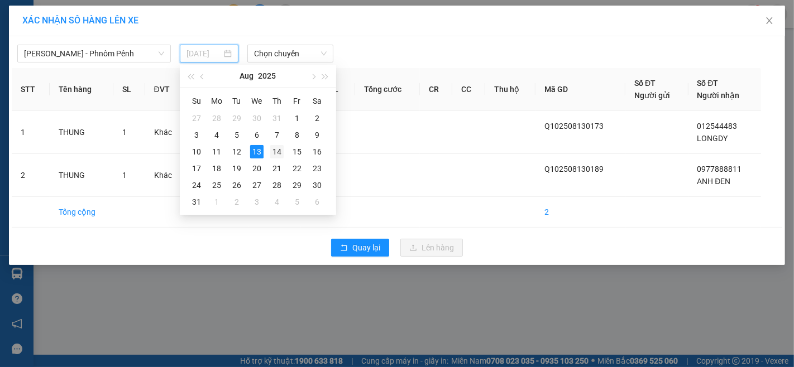
drag, startPoint x: 276, startPoint y: 152, endPoint x: 276, endPoint y: 132, distance: 20.1
click at [276, 145] on div "14" at bounding box center [276, 151] width 13 height 13
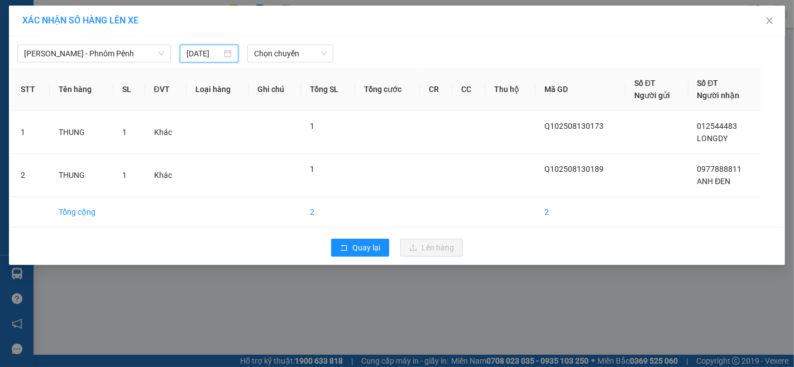
type input "[DATE]"
click at [274, 46] on span "Chọn chuyến" at bounding box center [290, 53] width 73 height 17
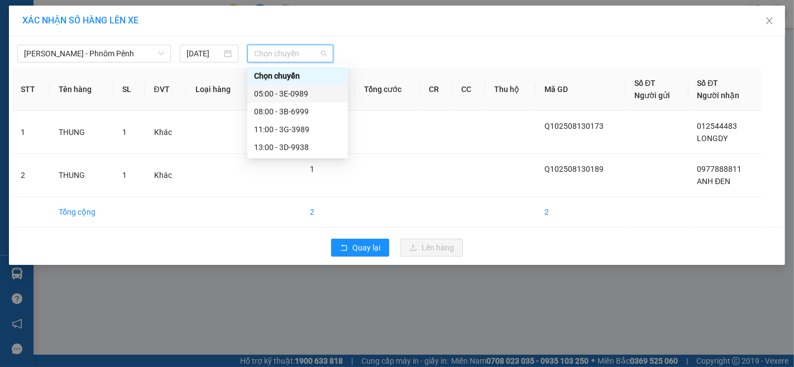
click at [285, 92] on div "05:00 - 3E-0989" at bounding box center [297, 94] width 87 height 12
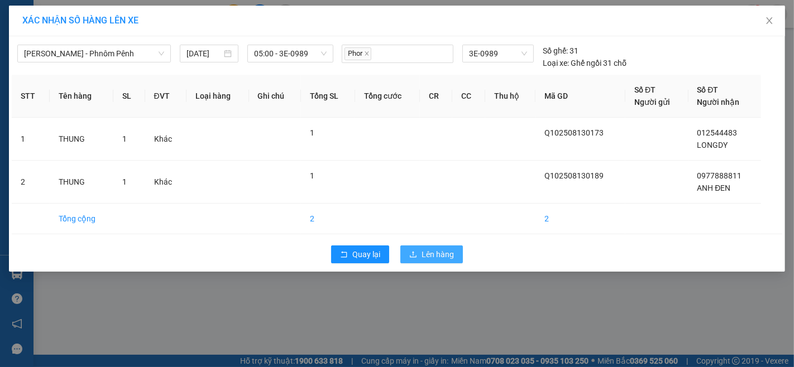
click at [448, 258] on span "Lên hàng" at bounding box center [437, 254] width 32 height 12
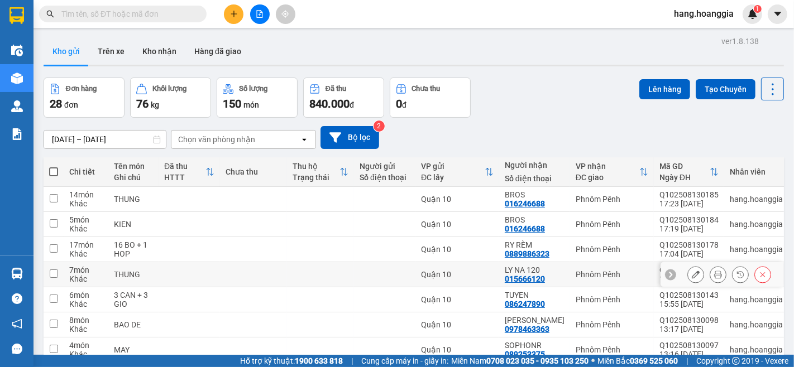
click at [51, 282] on td at bounding box center [54, 274] width 20 height 25
checkbox input "true"
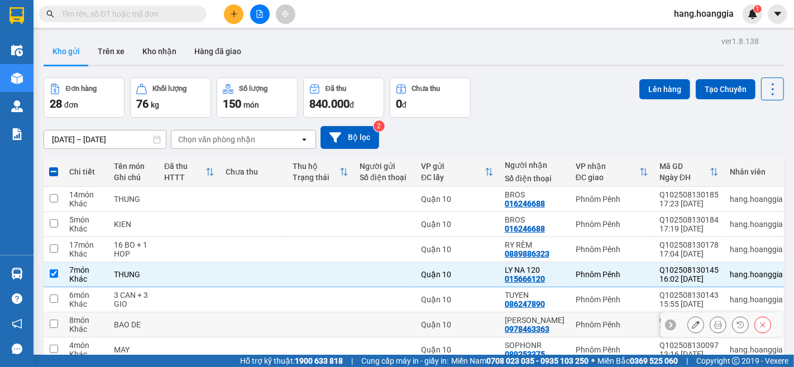
click at [54, 323] on input "checkbox" at bounding box center [54, 324] width 8 height 8
checkbox input "true"
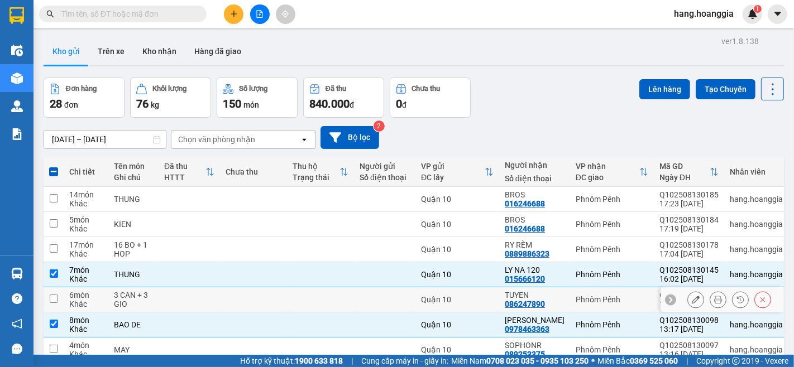
click at [53, 302] on input "checkbox" at bounding box center [54, 299] width 8 height 8
checkbox input "true"
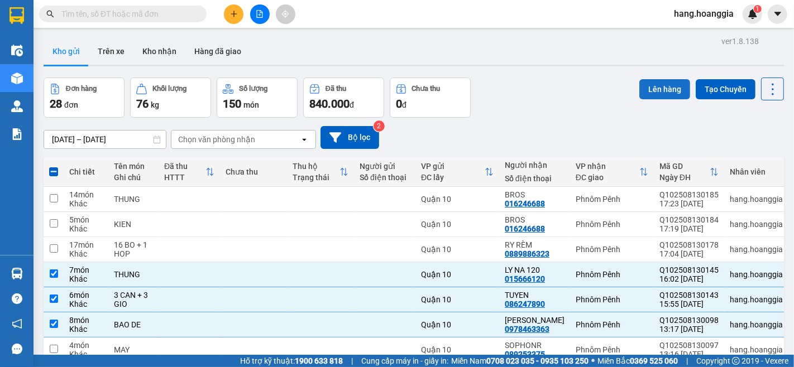
click at [660, 87] on button "Lên hàng" at bounding box center [664, 89] width 51 height 20
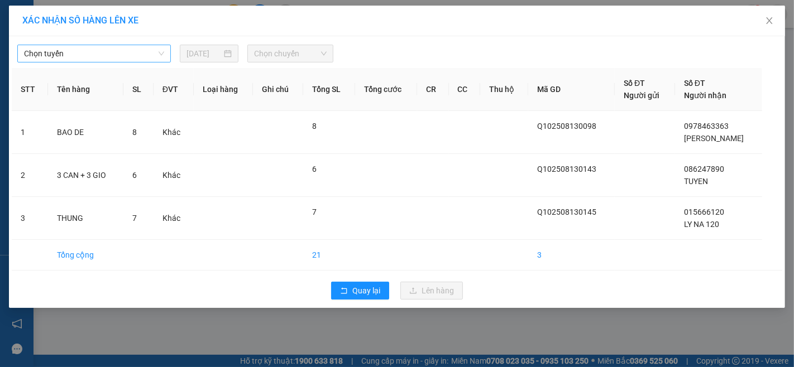
drag, startPoint x: 97, startPoint y: 49, endPoint x: 97, endPoint y: 59, distance: 9.5
click at [97, 53] on span "Chọn tuyến" at bounding box center [94, 53] width 140 height 17
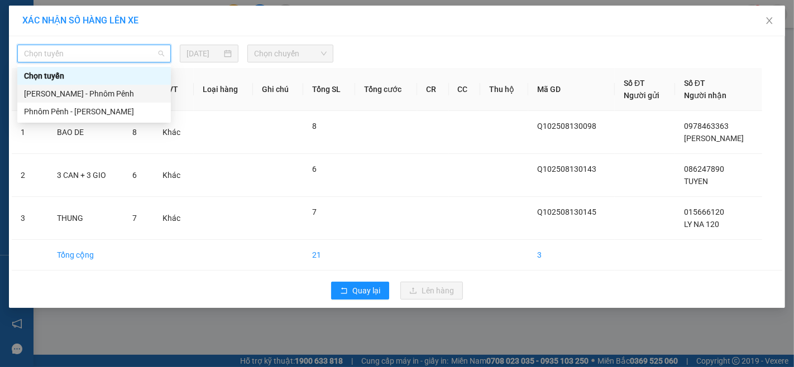
drag, startPoint x: 85, startPoint y: 93, endPoint x: 91, endPoint y: 97, distance: 7.1
click at [85, 93] on div "[PERSON_NAME] - Phnôm Pênh" at bounding box center [94, 94] width 140 height 12
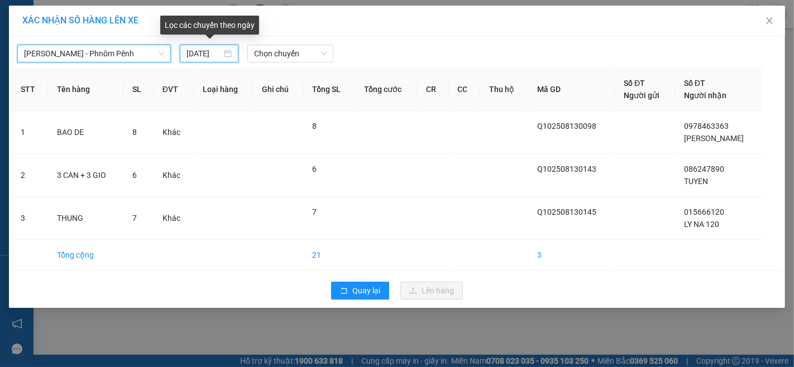
drag, startPoint x: 199, startPoint y: 49, endPoint x: 200, endPoint y: 55, distance: 6.2
click at [199, 51] on input "[DATE]" at bounding box center [203, 53] width 35 height 12
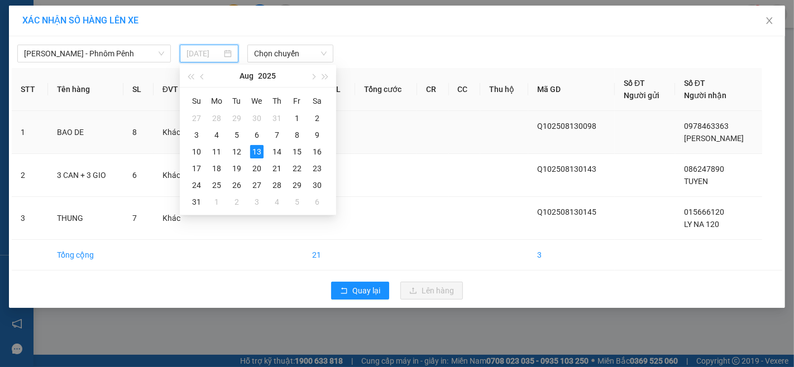
click at [279, 152] on div "14" at bounding box center [276, 151] width 13 height 13
type input "[DATE]"
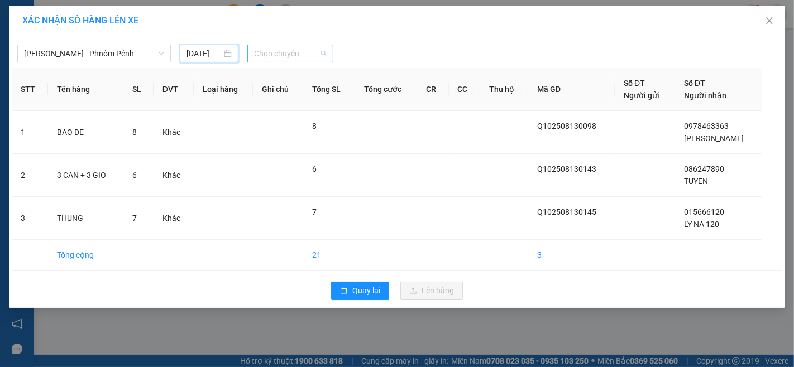
drag, startPoint x: 287, startPoint y: 49, endPoint x: 291, endPoint y: 55, distance: 7.3
click at [287, 49] on span "Chọn chuyến" at bounding box center [290, 53] width 73 height 17
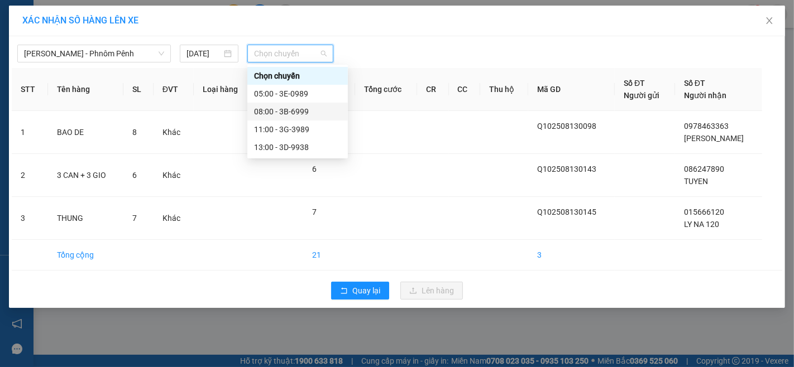
drag, startPoint x: 297, startPoint y: 109, endPoint x: 298, endPoint y: 116, distance: 7.3
click at [297, 109] on div "08:00 - 3B-6999" at bounding box center [297, 111] width 87 height 12
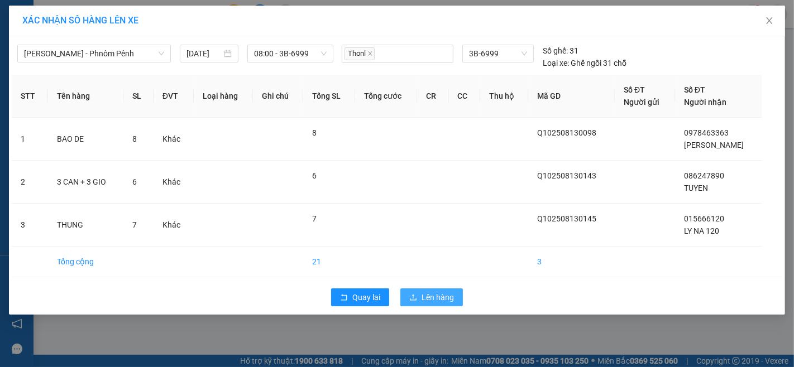
click at [430, 292] on span "Lên hàng" at bounding box center [437, 297] width 32 height 12
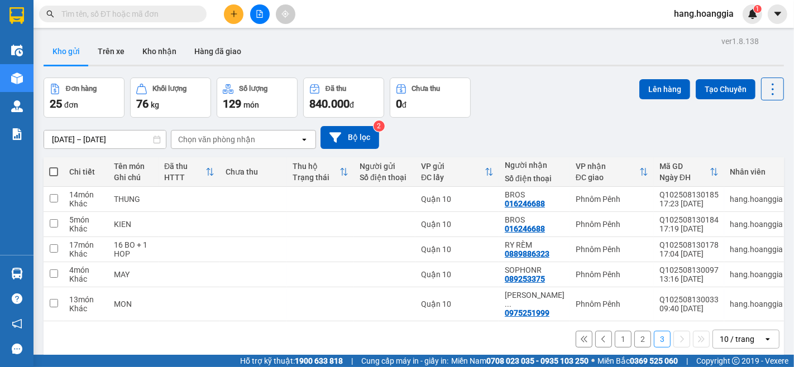
click at [634, 337] on button "2" at bounding box center [642, 339] width 17 height 17
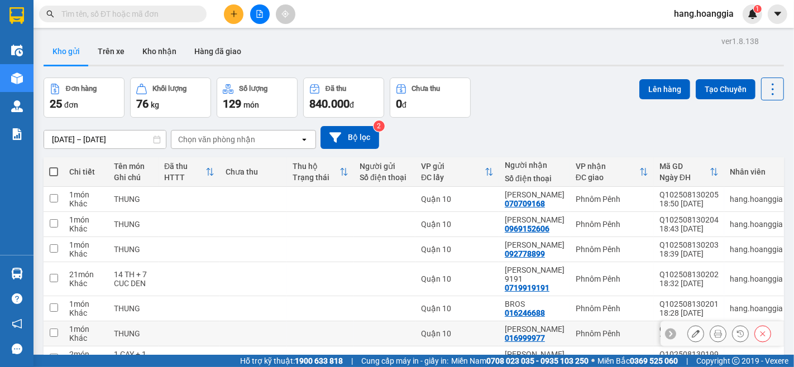
scroll to position [124, 0]
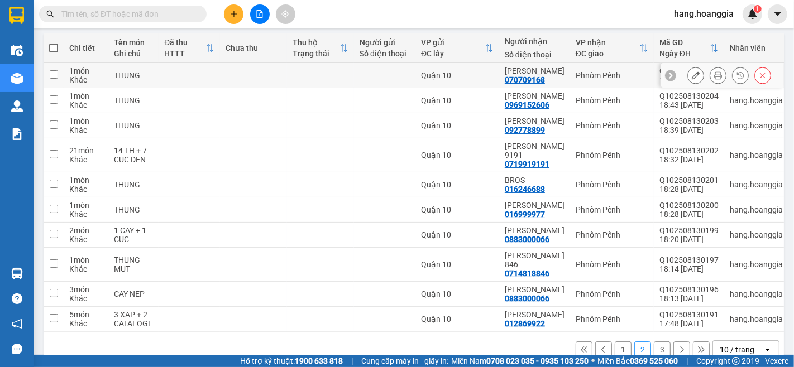
click at [55, 71] on input "checkbox" at bounding box center [54, 74] width 8 height 8
checkbox input "true"
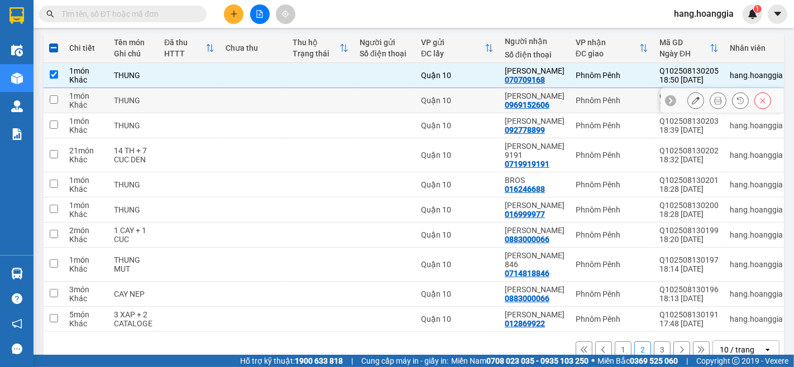
click at [52, 98] on input "checkbox" at bounding box center [54, 99] width 8 height 8
checkbox input "true"
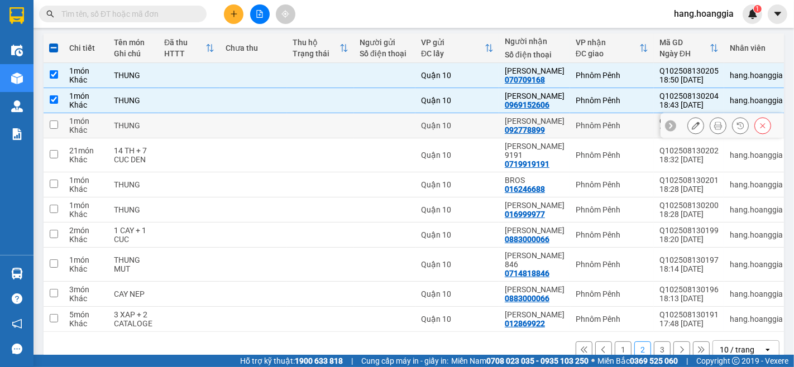
click at [54, 123] on input "checkbox" at bounding box center [54, 125] width 8 height 8
checkbox input "true"
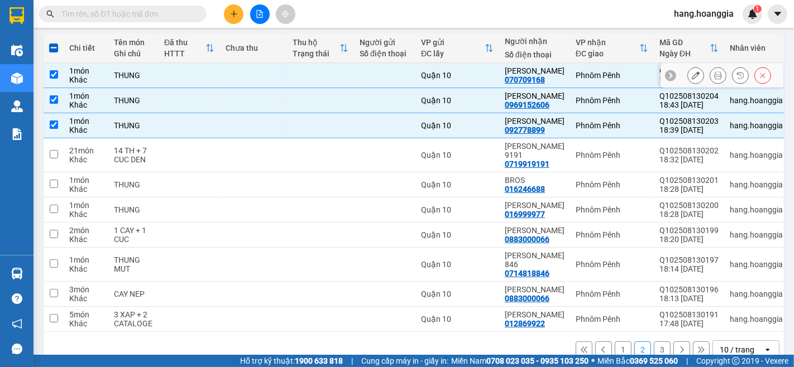
drag, startPoint x: 52, startPoint y: 74, endPoint x: 59, endPoint y: 75, distance: 6.7
click at [56, 74] on input "checkbox" at bounding box center [54, 74] width 8 height 8
checkbox input "false"
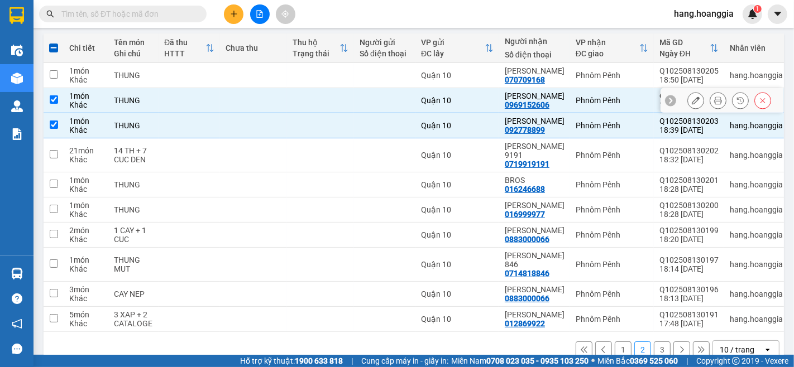
drag, startPoint x: 52, startPoint y: 100, endPoint x: 58, endPoint y: 100, distance: 6.1
click at [57, 100] on input "checkbox" at bounding box center [54, 99] width 8 height 8
checkbox input "false"
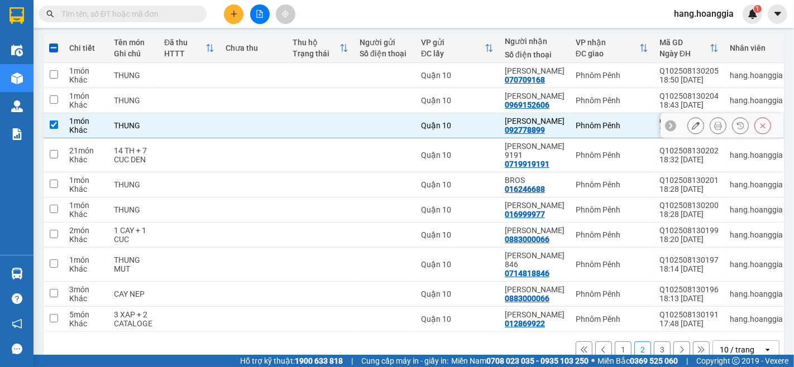
click at [58, 124] on td at bounding box center [54, 125] width 20 height 25
checkbox input "false"
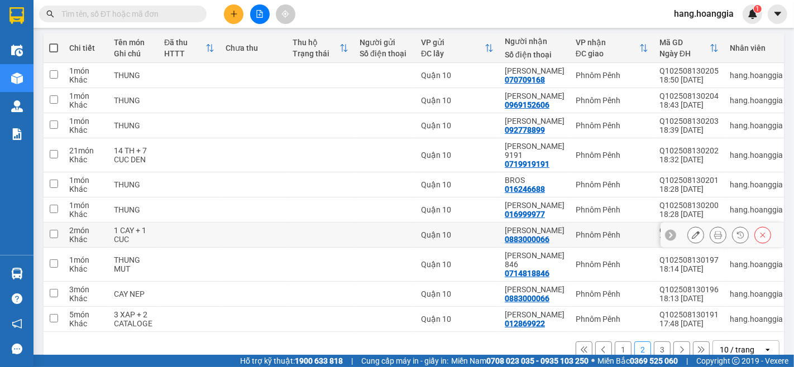
click at [50, 230] on input "checkbox" at bounding box center [54, 234] width 8 height 8
checkbox input "true"
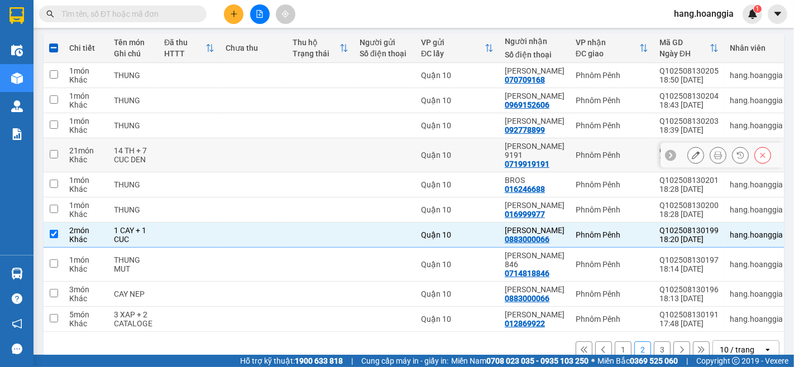
scroll to position [0, 0]
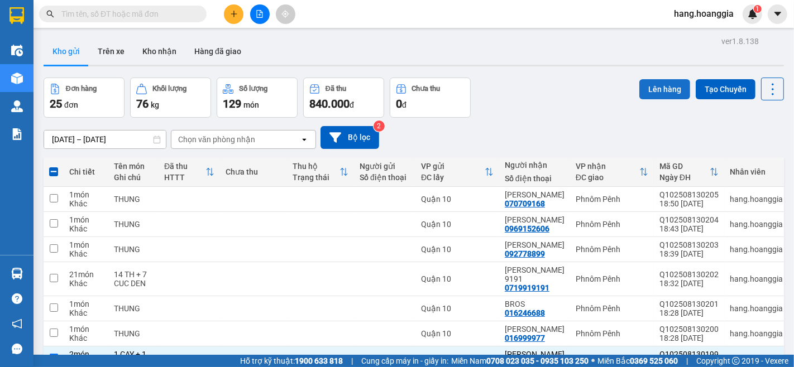
click at [660, 91] on button "Lên hàng" at bounding box center [664, 89] width 51 height 20
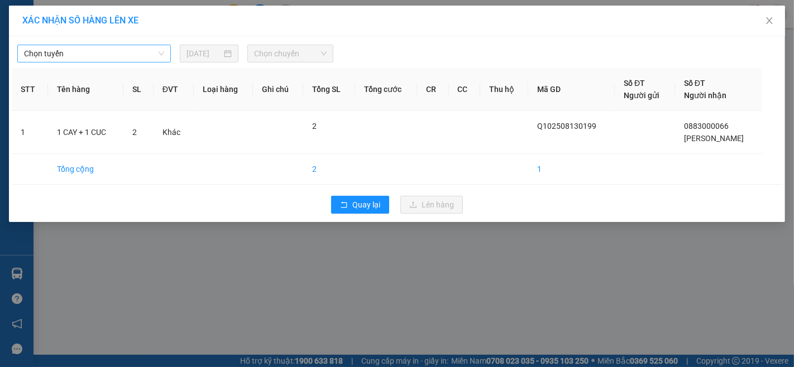
click at [82, 56] on span "Chọn tuyến" at bounding box center [94, 53] width 140 height 17
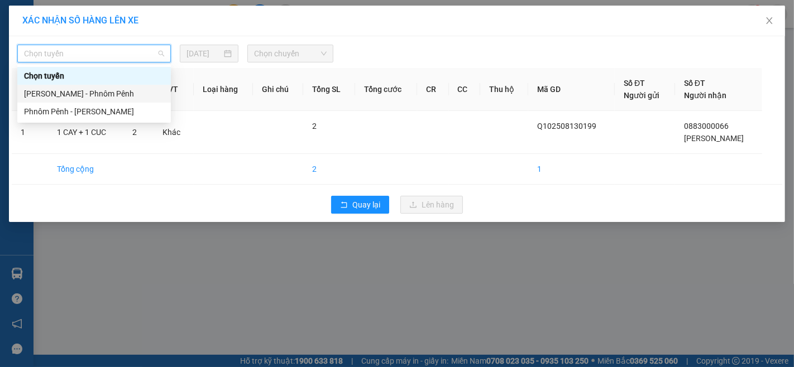
click at [102, 93] on div "[PERSON_NAME] - Phnôm Pênh" at bounding box center [94, 94] width 140 height 12
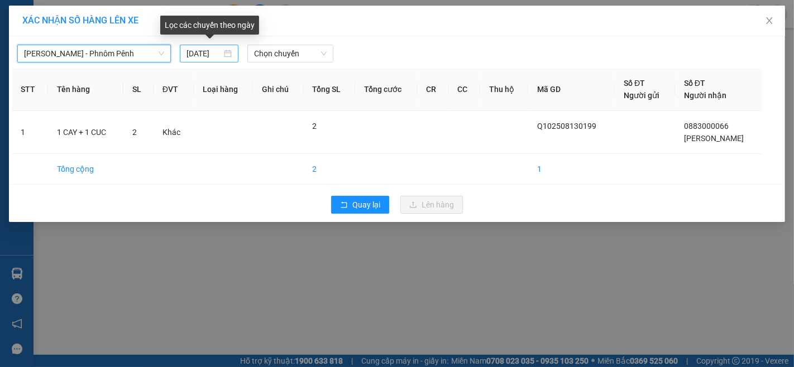
click at [215, 49] on input "[DATE]" at bounding box center [203, 53] width 35 height 12
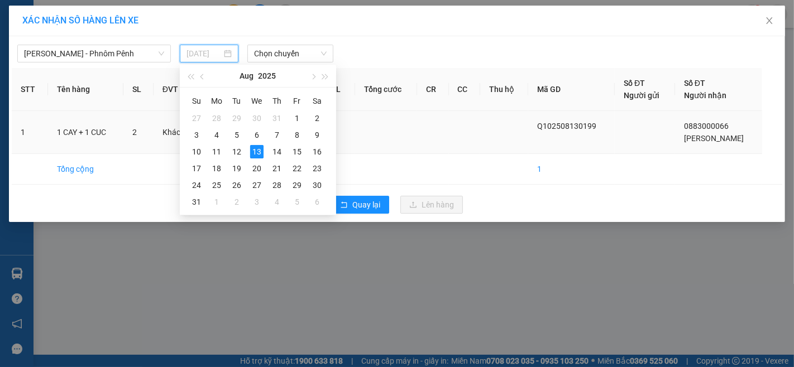
drag, startPoint x: 271, startPoint y: 151, endPoint x: 266, endPoint y: 152, distance: 5.8
click at [268, 151] on td "14" at bounding box center [277, 151] width 20 height 17
type input "[DATE]"
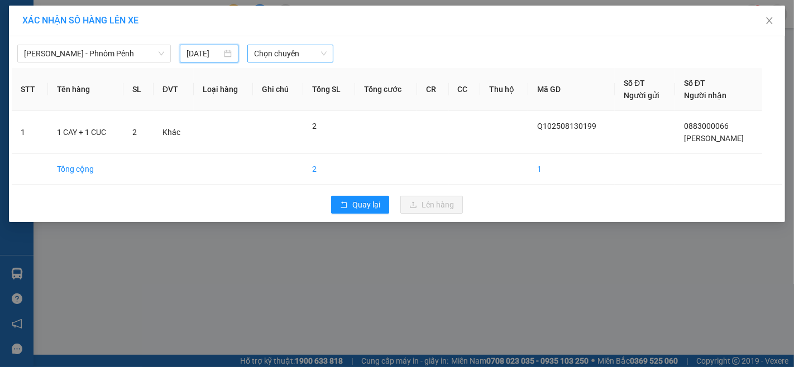
drag, startPoint x: 276, startPoint y: 56, endPoint x: 282, endPoint y: 56, distance: 6.2
click at [278, 56] on span "Chọn chuyến" at bounding box center [290, 53] width 73 height 17
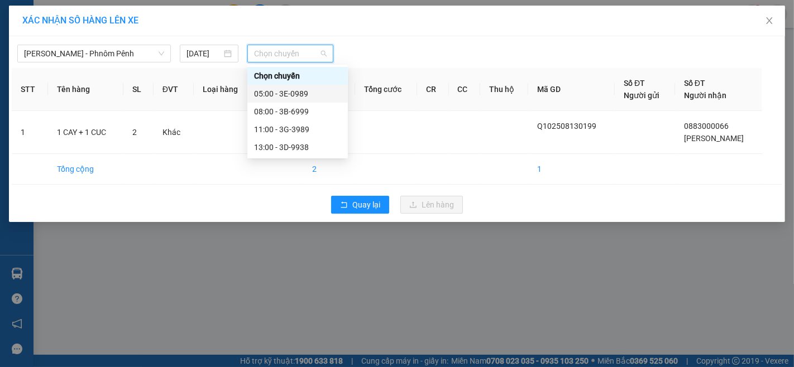
click at [283, 95] on div "05:00 - 3E-0989" at bounding box center [297, 94] width 87 height 12
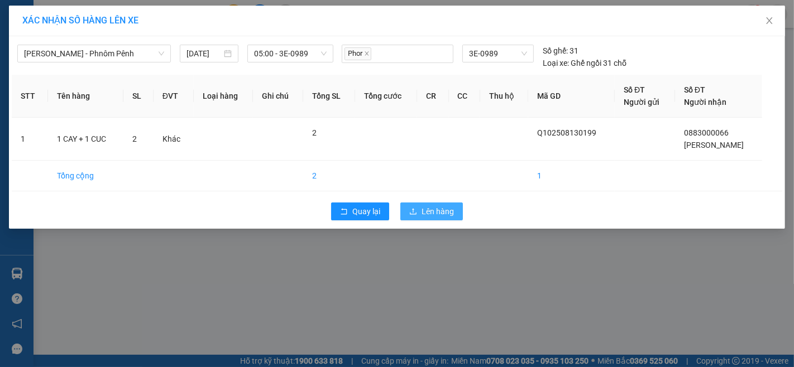
click at [438, 203] on button "Lên hàng" at bounding box center [431, 212] width 63 height 18
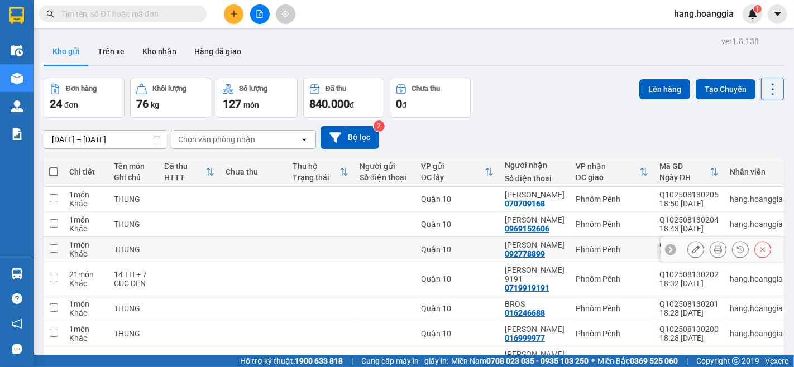
scroll to position [134, 0]
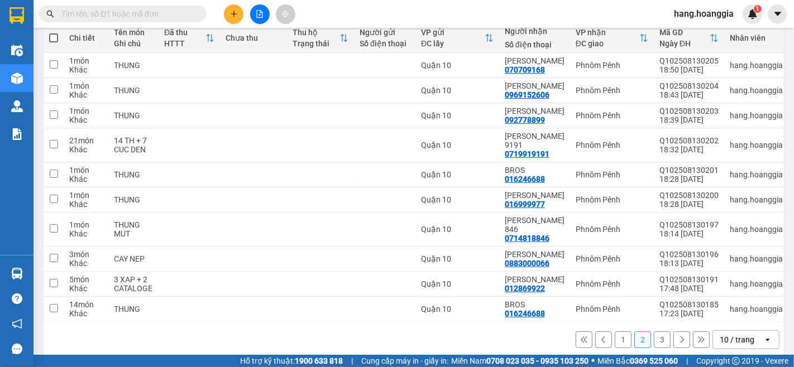
click at [614, 332] on button "1" at bounding box center [622, 340] width 17 height 17
